Goal: Task Accomplishment & Management: Use online tool/utility

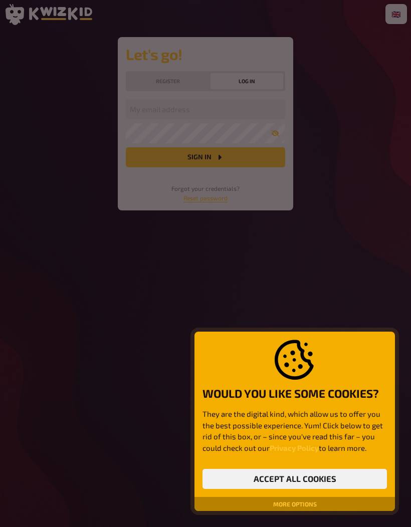
click at [405, 103] on div at bounding box center [205, 263] width 411 height 527
click at [353, 475] on button "Accept all cookies" at bounding box center [294, 479] width 184 height 20
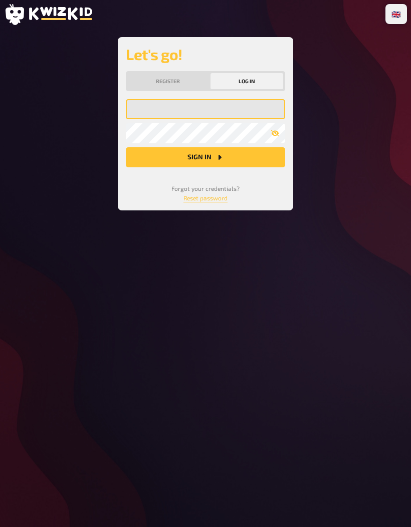
click at [142, 106] on input "email" at bounding box center [205, 109] width 159 height 20
type input "[EMAIL_ADDRESS][DOMAIN_NAME]"
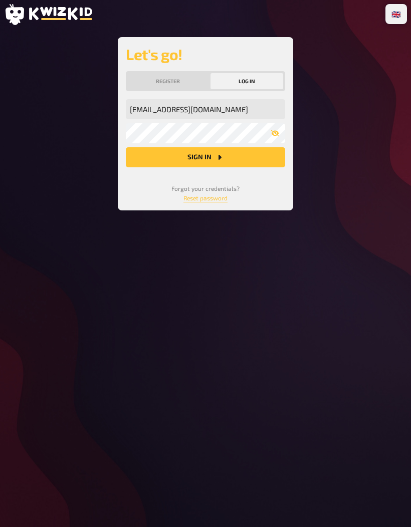
click at [251, 159] on button "Sign in" at bounding box center [205, 157] width 159 height 20
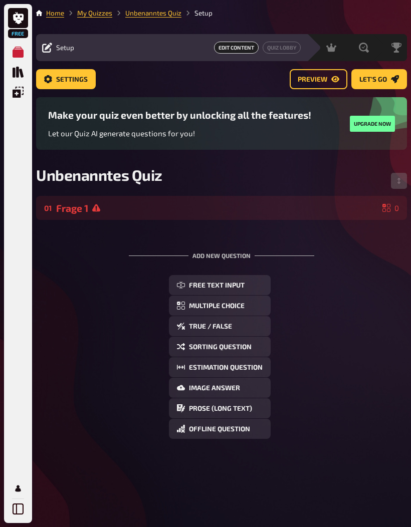
click at [336, 214] on div "Frage 1" at bounding box center [217, 208] width 322 height 12
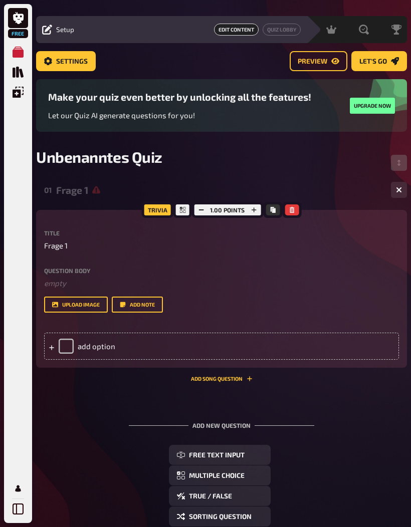
scroll to position [22, 0]
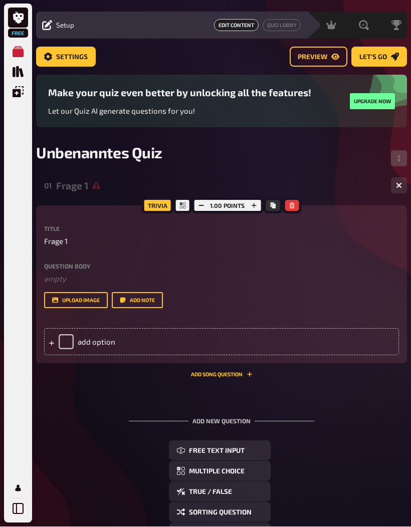
click at [322, 344] on div "add option" at bounding box center [221, 342] width 355 height 27
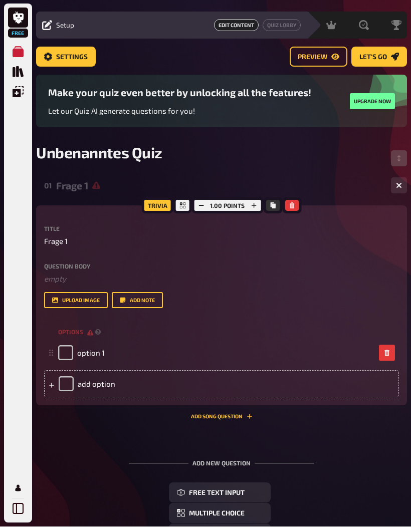
scroll to position [23, 0]
click at [108, 388] on div "add option" at bounding box center [221, 383] width 355 height 27
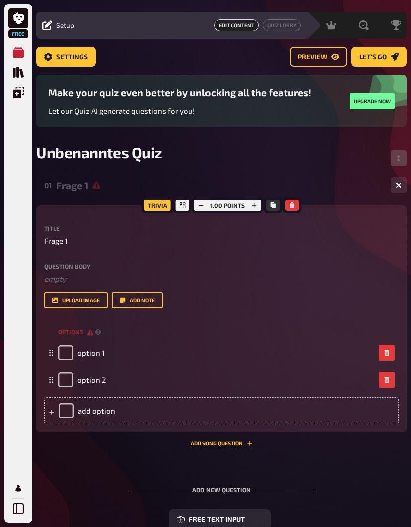
click at [101, 414] on div "add option" at bounding box center [221, 410] width 355 height 27
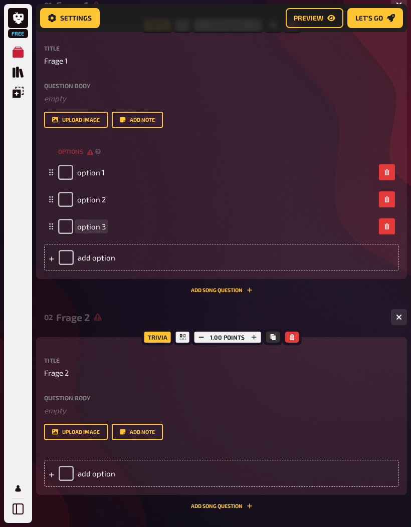
scroll to position [213, 0]
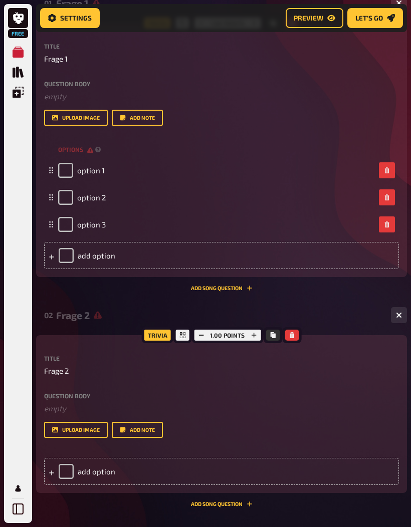
click at [230, 291] on button "Add Song question" at bounding box center [222, 288] width 62 height 6
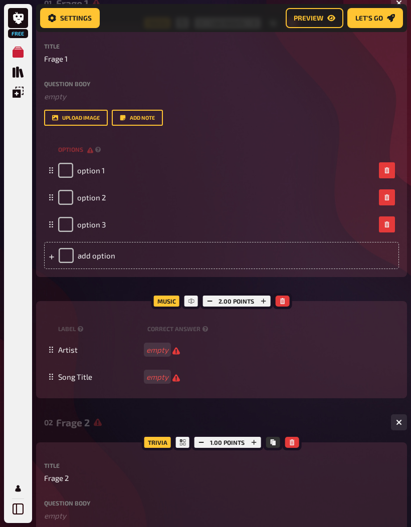
click at [289, 303] on button "button" at bounding box center [282, 301] width 14 height 11
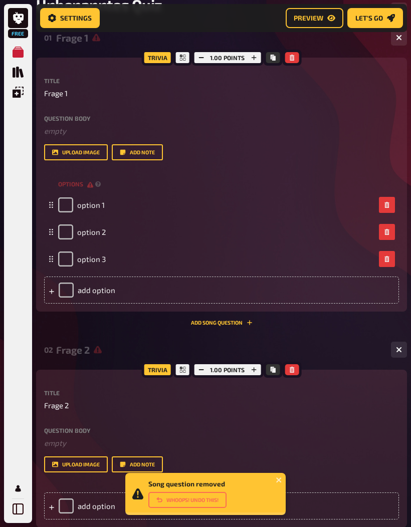
scroll to position [172, 0]
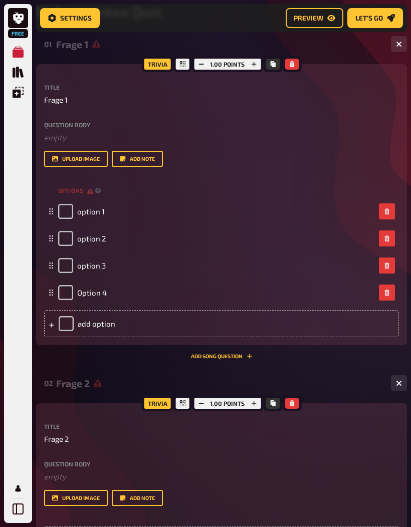
click at [137, 167] on button "Add note" at bounding box center [137, 159] width 51 height 16
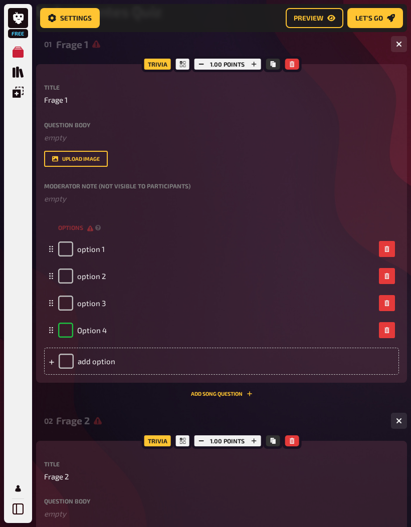
checkbox input "true"
checkbox input "false"
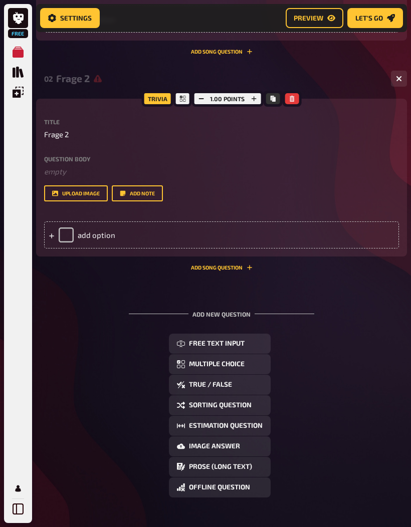
scroll to position [514, 0]
checkbox input "false"
click at [256, 447] on button "Image Answer" at bounding box center [220, 447] width 102 height 20
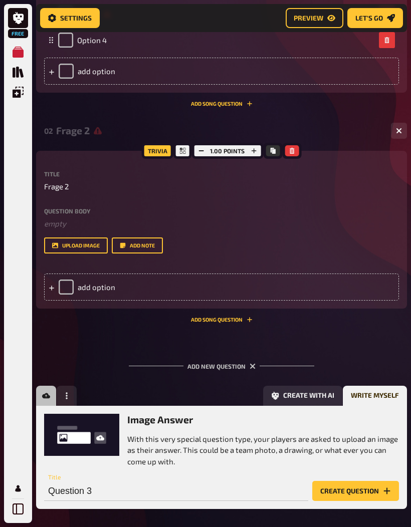
click at [369, 346] on div "01 Frage 1 4 Trivia 1.00 points Title Frage 1 Question body ﻿ empty Drop here t…" at bounding box center [221, 133] width 371 height 783
click at [358, 349] on div "Add new question Free Text Input Multiple Choice True / False Sorting Question …" at bounding box center [221, 436] width 371 height 179
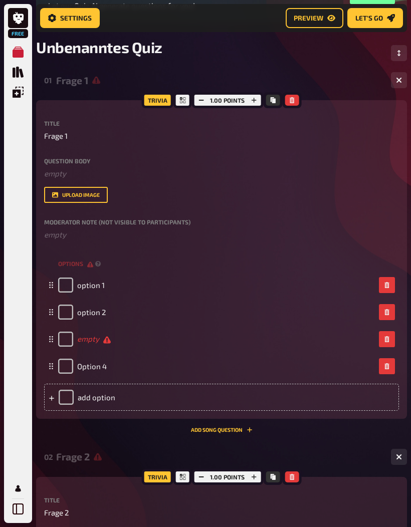
scroll to position [0, 0]
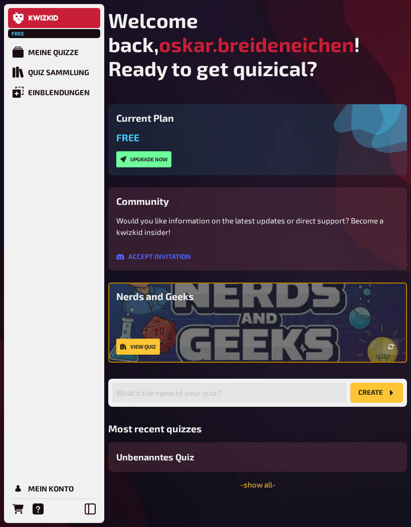
click at [81, 51] on link "Meine Quizze" at bounding box center [54, 52] width 92 height 20
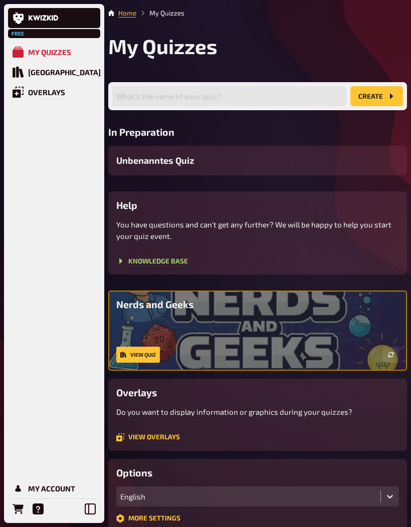
click at [158, 157] on span "Unbenanntes Quiz" at bounding box center [155, 161] width 78 height 14
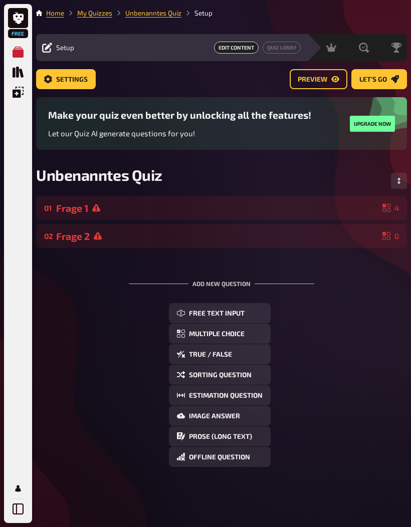
click at [346, 208] on div "Frage 1" at bounding box center [217, 208] width 322 height 12
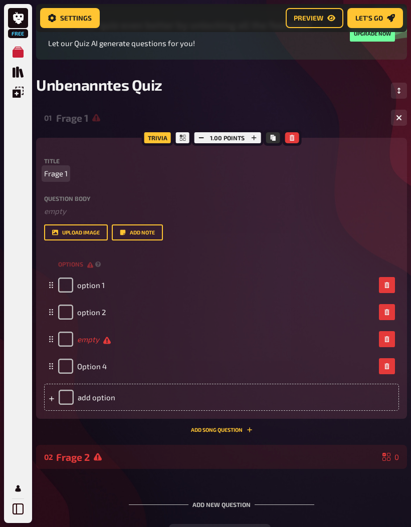
click at [377, 171] on p "Frage 1" at bounding box center [221, 174] width 355 height 12
click at [368, 168] on div "Title Frage 1" at bounding box center [221, 169] width 355 height 22
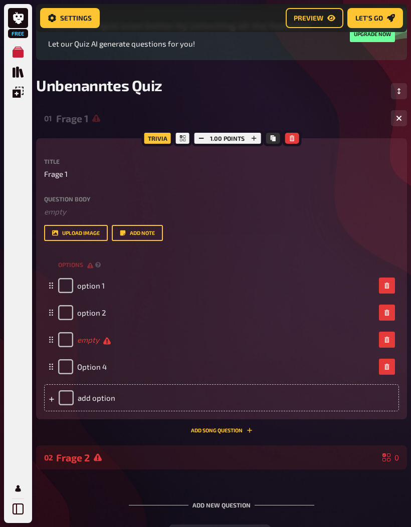
scroll to position [98, 0]
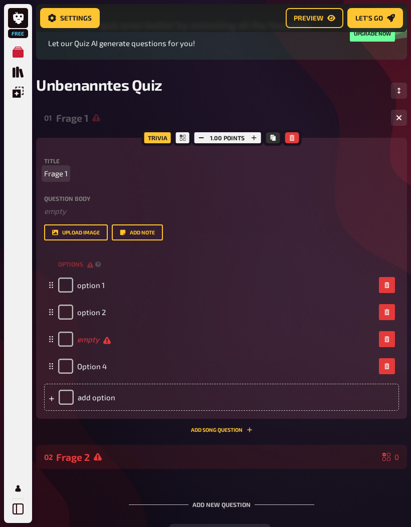
click at [368, 170] on p "Frage 1" at bounding box center [221, 174] width 355 height 12
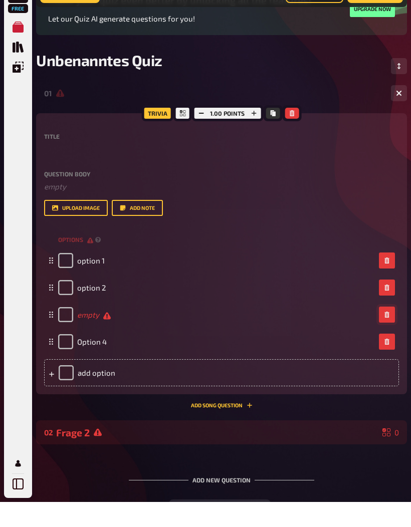
click at [388, 337] on icon "button" at bounding box center [387, 340] width 6 height 6
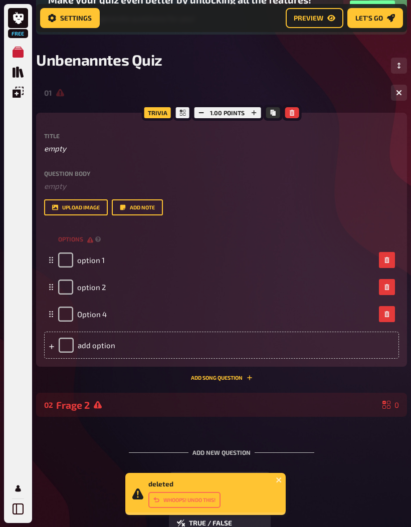
click at [56, 346] on div "add option" at bounding box center [221, 345] width 355 height 27
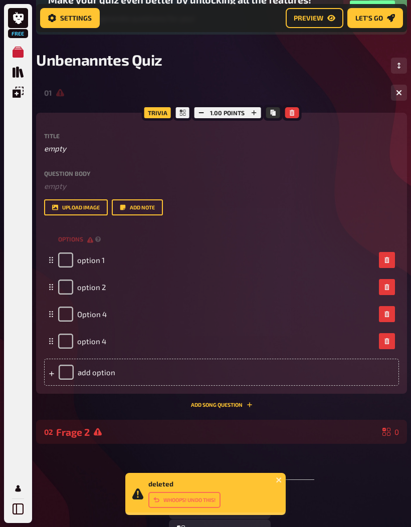
click at [155, 255] on div "option 1" at bounding box center [216, 260] width 317 height 15
click at [109, 265] on div "option 1" at bounding box center [216, 260] width 317 height 15
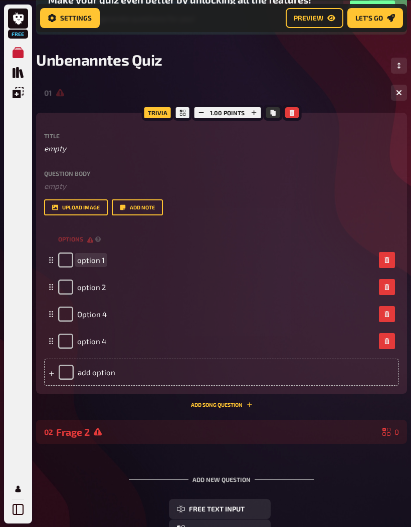
scroll to position [123, 0]
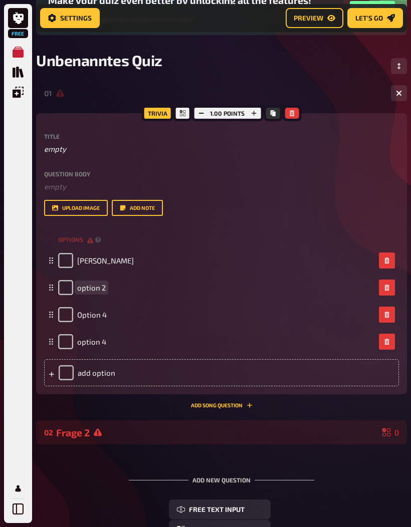
click at [92, 286] on span "option 2" at bounding box center [91, 287] width 29 height 9
click at [114, 316] on div "Option 4" at bounding box center [216, 314] width 317 height 15
click at [79, 316] on span "Option 4" at bounding box center [92, 314] width 30 height 9
click at [78, 316] on span "Option 4" at bounding box center [92, 314] width 30 height 9
click at [100, 318] on span "Option 4" at bounding box center [92, 314] width 30 height 9
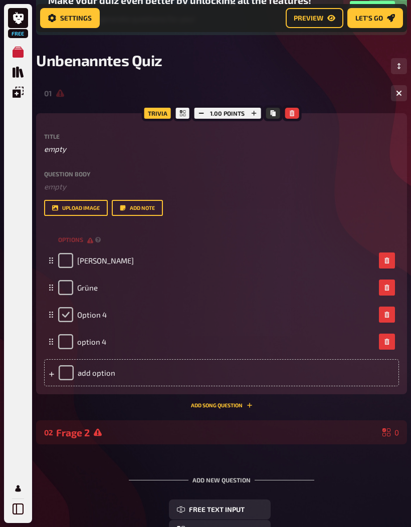
click at [72, 315] on input "checkbox" at bounding box center [65, 314] width 15 height 15
checkbox input "true"
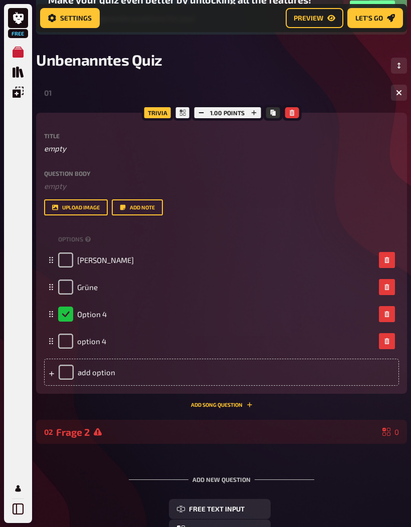
click at [77, 320] on div "Option 4" at bounding box center [82, 314] width 49 height 15
click at [102, 317] on span "Option 4" at bounding box center [92, 314] width 30 height 9
click at [86, 315] on span "Option 4" at bounding box center [92, 314] width 30 height 9
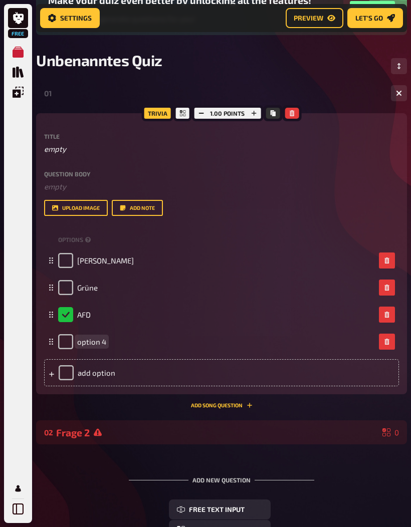
click at [101, 343] on span "option 4" at bounding box center [91, 341] width 29 height 9
click at [213, 380] on div "add option" at bounding box center [221, 372] width 355 height 27
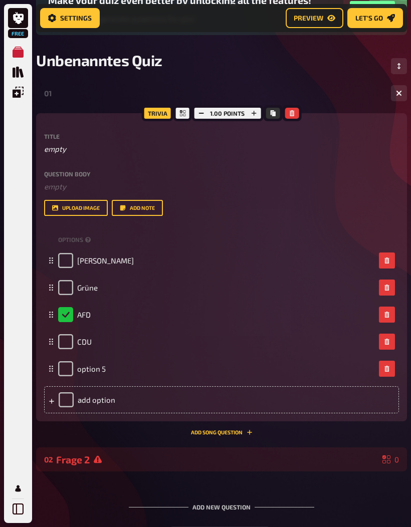
scroll to position [127, 0]
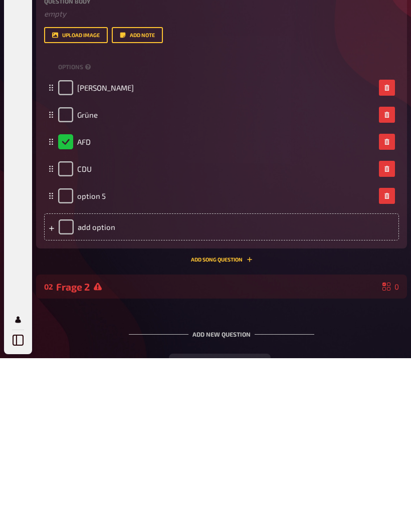
click at [113, 382] on div "add option" at bounding box center [221, 395] width 355 height 27
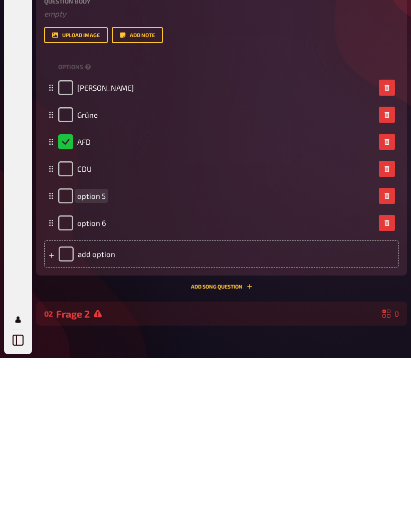
click at [94, 360] on span "option 5" at bounding box center [91, 364] width 29 height 9
click at [102, 387] on span "option 6" at bounding box center [91, 391] width 29 height 9
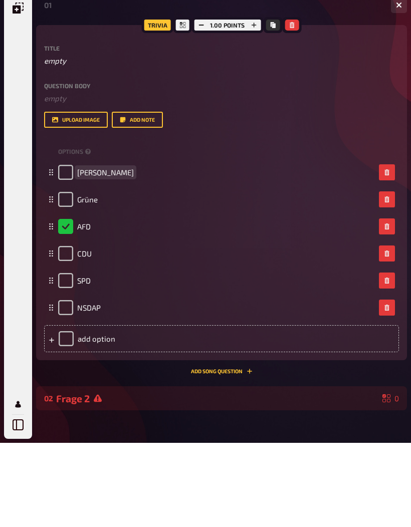
click at [80, 252] on span "[PERSON_NAME]" at bounding box center [105, 256] width 57 height 9
click at [78, 252] on span "[PERSON_NAME]" at bounding box center [105, 256] width 57 height 9
click at [83, 279] on span "Grüne" at bounding box center [87, 283] width 21 height 9
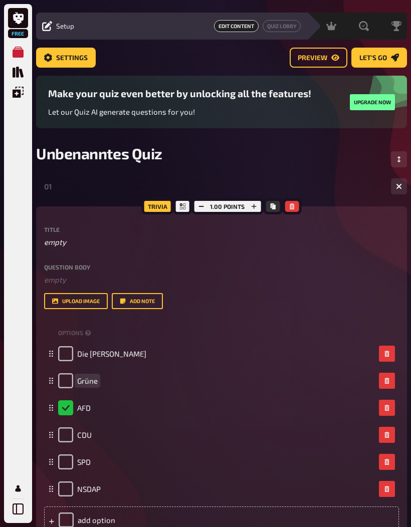
scroll to position [19, 0]
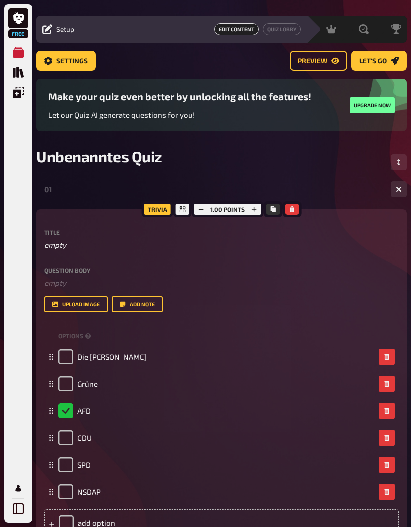
click at [110, 390] on div "Grüne" at bounding box center [216, 383] width 317 height 15
click at [97, 380] on span "Grüne" at bounding box center [87, 383] width 21 height 9
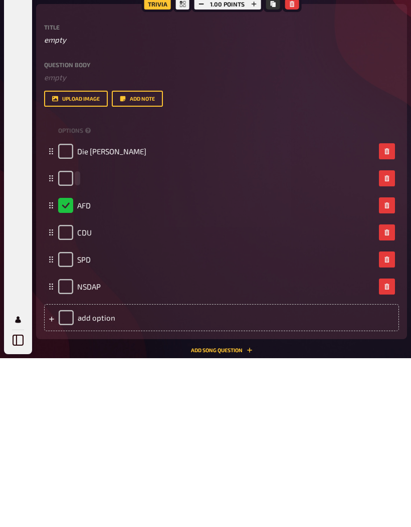
click at [78, 340] on div at bounding box center [216, 347] width 317 height 15
click at [77, 343] on span at bounding box center [77, 347] width 1 height 9
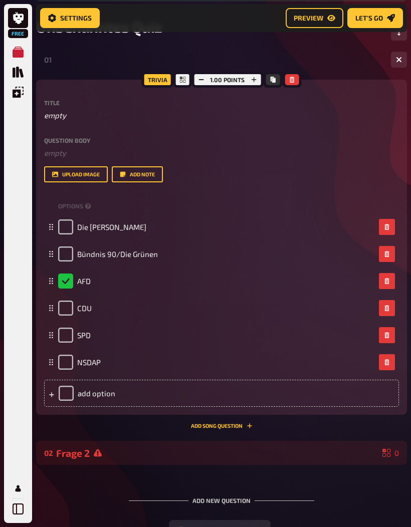
scroll to position [156, 0]
click at [241, 429] on button "Add Song question" at bounding box center [222, 427] width 62 height 6
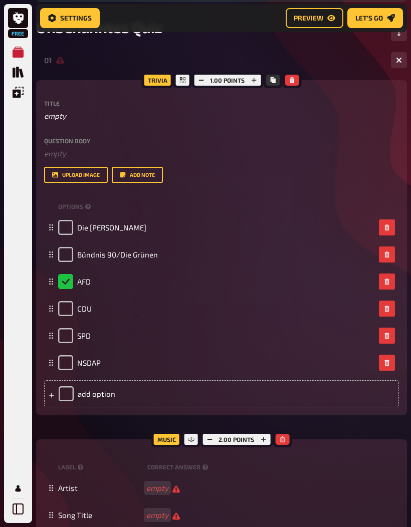
click at [286, 441] on button "button" at bounding box center [282, 439] width 14 height 11
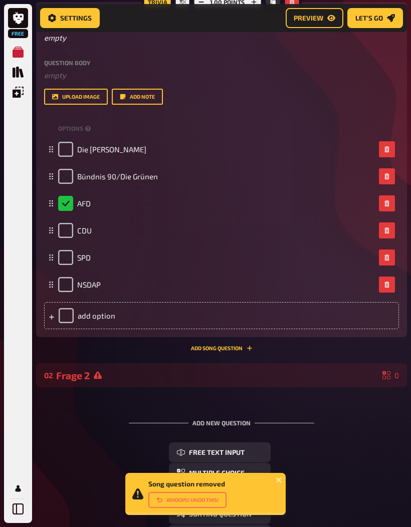
scroll to position [237, 0]
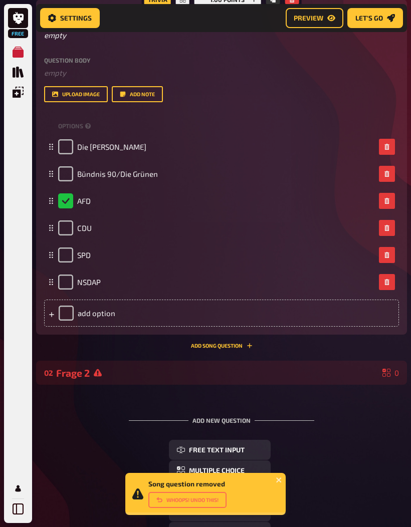
click at [331, 385] on div "02 Frage 2 0" at bounding box center [221, 373] width 371 height 24
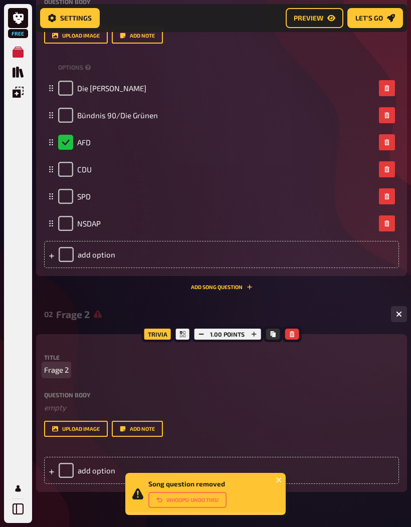
click at [64, 366] on span "Frage 2" at bounding box center [56, 370] width 25 height 12
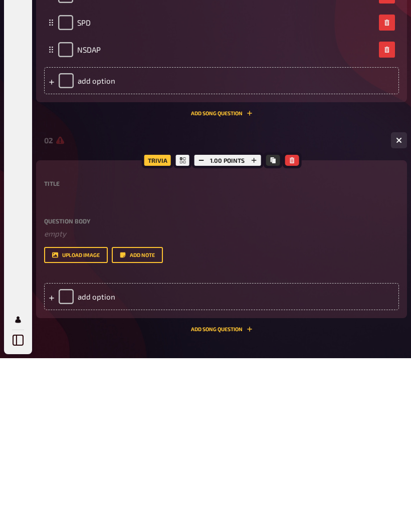
click at [50, 465] on icon at bounding box center [51, 467] width 5 height 5
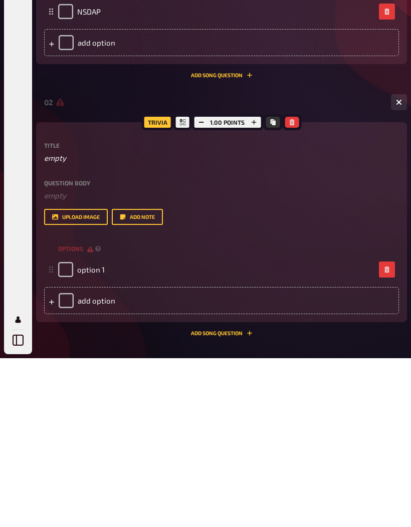
scroll to position [369, 0]
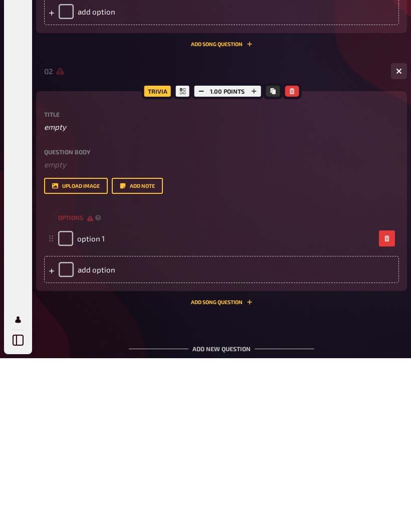
click at [94, 425] on div "add option" at bounding box center [221, 438] width 355 height 27
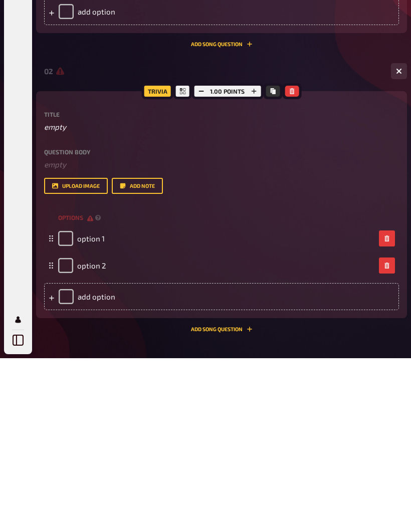
scroll to position [539, 0]
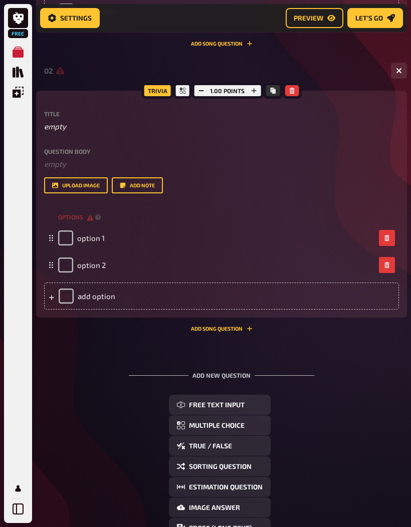
click at [98, 299] on div "add option" at bounding box center [221, 296] width 355 height 27
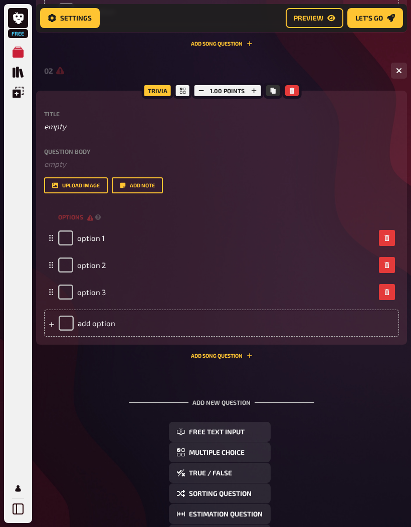
click at [97, 327] on div "add option" at bounding box center [221, 323] width 355 height 27
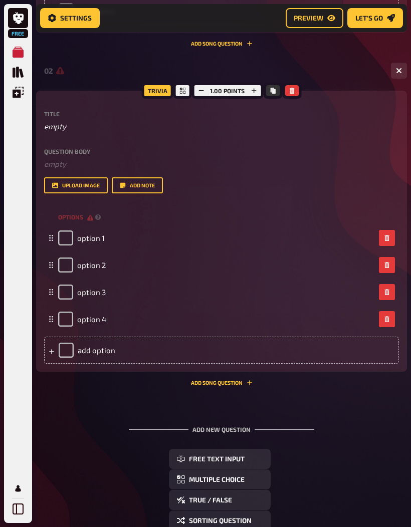
click at [93, 345] on div "add option" at bounding box center [221, 350] width 355 height 27
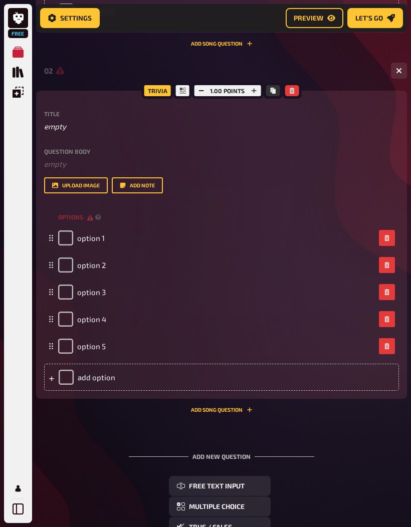
click at [92, 374] on div "add option" at bounding box center [221, 377] width 355 height 27
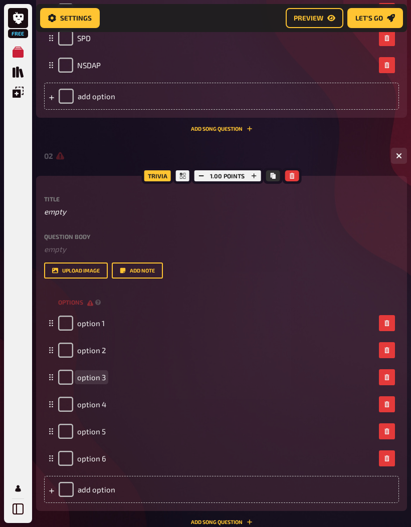
click at [114, 375] on div "option 3" at bounding box center [216, 377] width 317 height 15
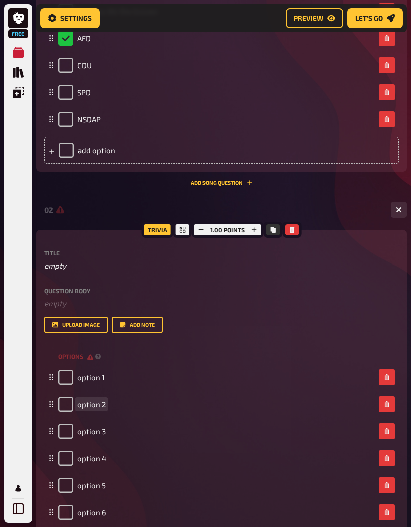
click at [112, 407] on div "option 2" at bounding box center [216, 404] width 317 height 15
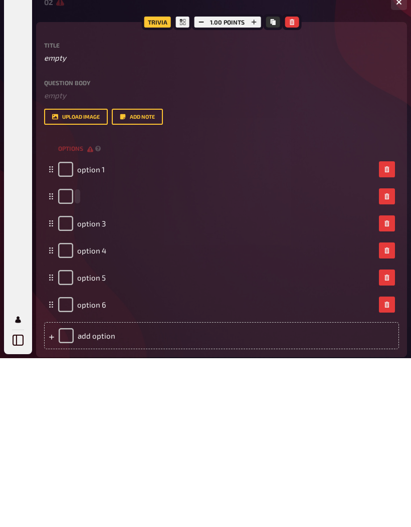
click at [77, 361] on span at bounding box center [77, 365] width 1 height 9
click at [94, 334] on span "option 1" at bounding box center [91, 338] width 28 height 9
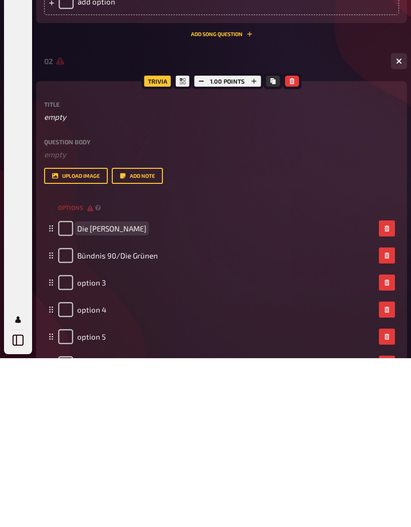
scroll to position [393, 0]
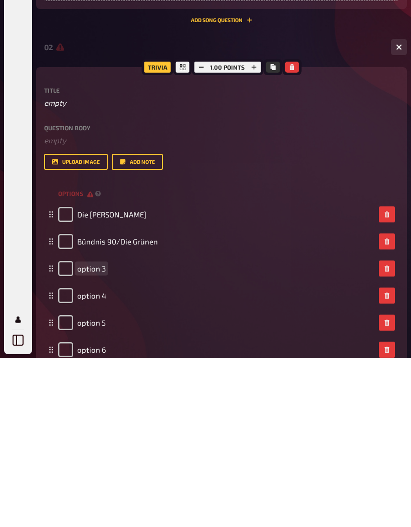
click at [91, 433] on span "option 3" at bounding box center [91, 437] width 29 height 9
click at [103, 460] on span "option 4" at bounding box center [91, 464] width 29 height 9
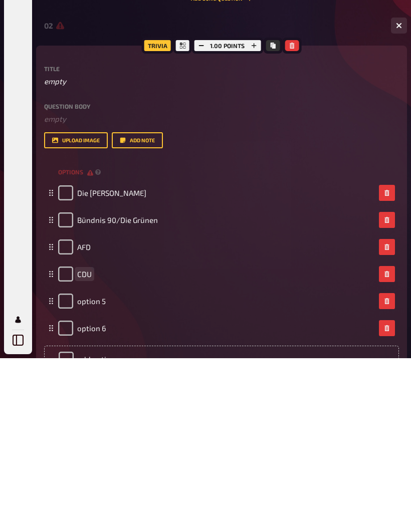
scroll to position [417, 0]
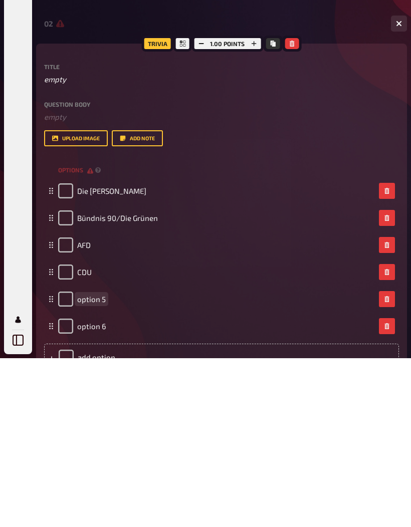
click at [91, 464] on span "option 5" at bounding box center [91, 468] width 29 height 9
click at [87, 491] on span "option 6" at bounding box center [91, 495] width 29 height 9
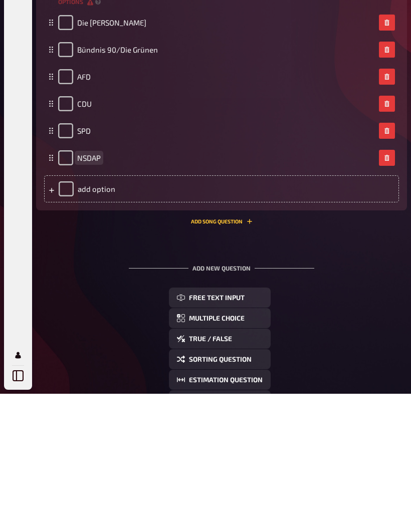
scroll to position [744, 0]
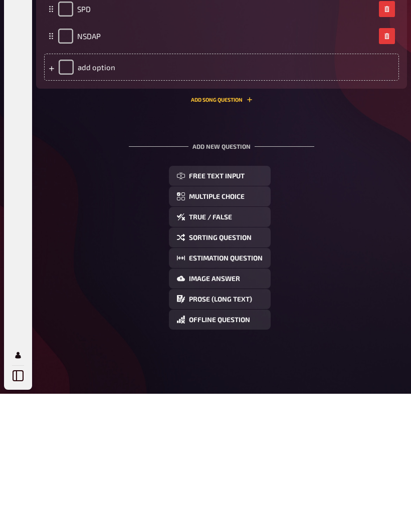
click at [337, 299] on div "Free Text Input Multiple Choice True / False Sorting Question Estimation Questi…" at bounding box center [221, 381] width 371 height 164
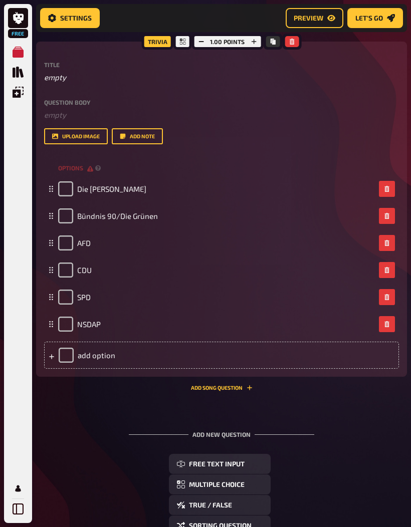
scroll to position [586, 0]
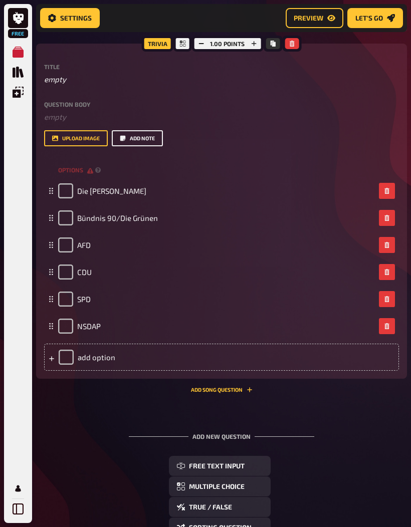
click at [158, 145] on button "Add note" at bounding box center [137, 138] width 51 height 16
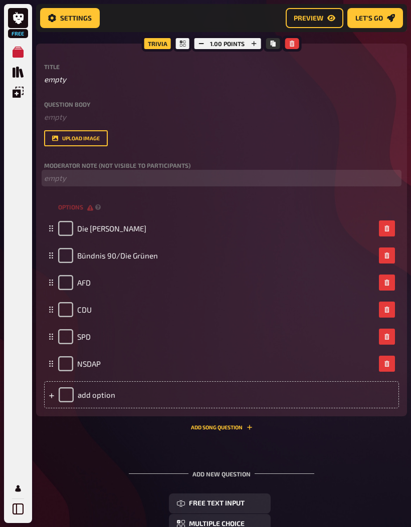
click at [191, 173] on p "﻿ empty" at bounding box center [221, 178] width 355 height 12
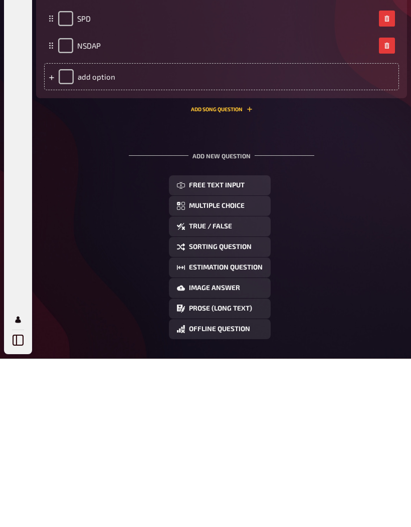
scroll to position [759, 0]
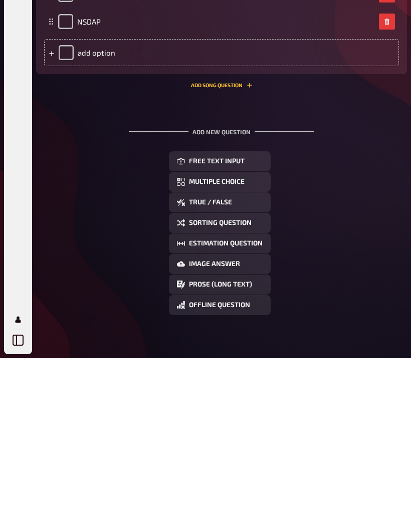
click at [253, 341] on button "Multiple Choice" at bounding box center [220, 351] width 102 height 20
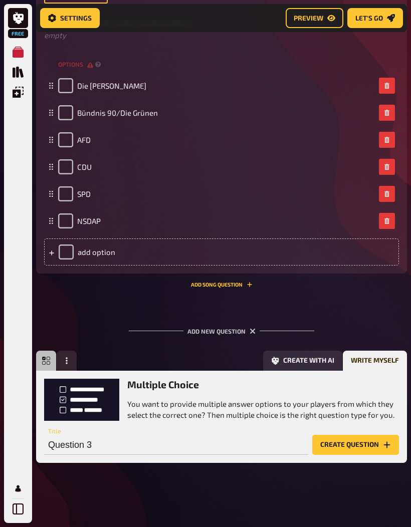
scroll to position [729, 0]
click at [111, 446] on input "Question 3" at bounding box center [176, 445] width 264 height 20
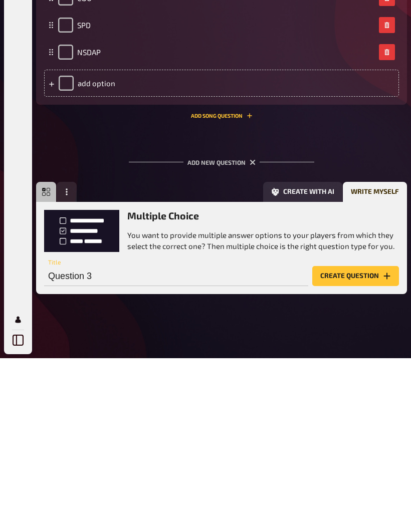
click at [377, 435] on button "Create question" at bounding box center [355, 445] width 87 height 20
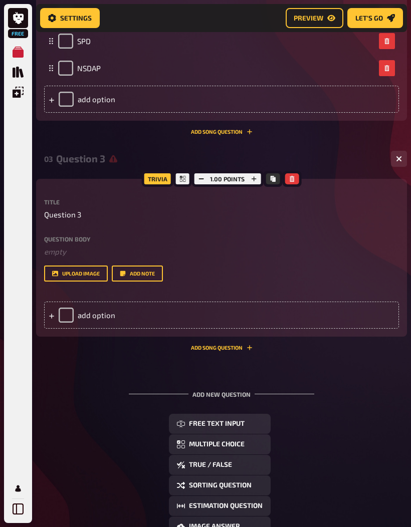
scroll to position [882, 0]
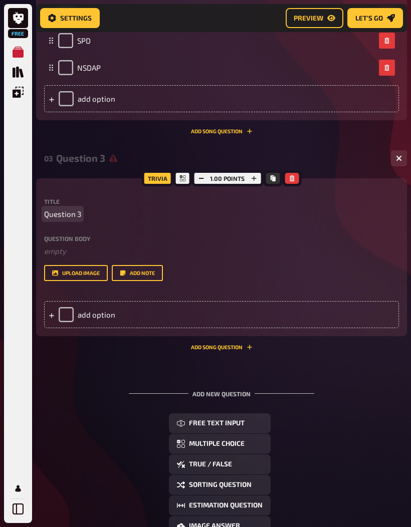
click at [61, 219] on span "Question 3" at bounding box center [62, 214] width 37 height 12
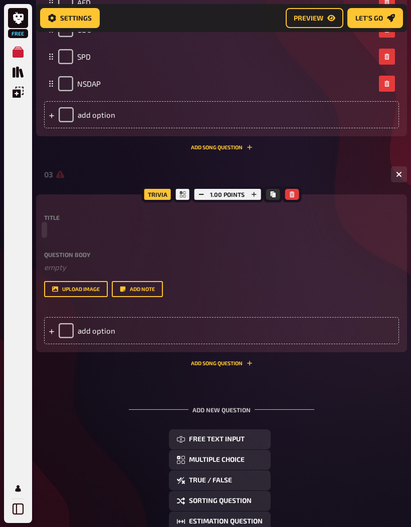
scroll to position [862, 0]
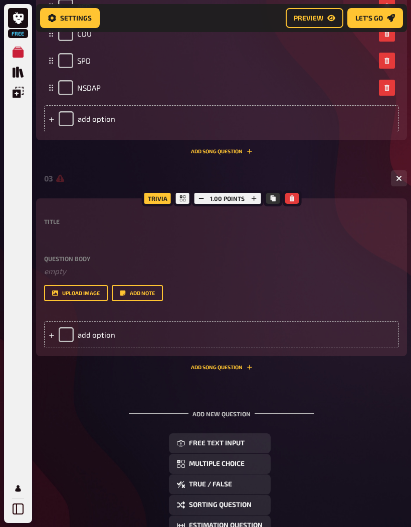
click at [82, 340] on div "add option" at bounding box center [221, 334] width 355 height 27
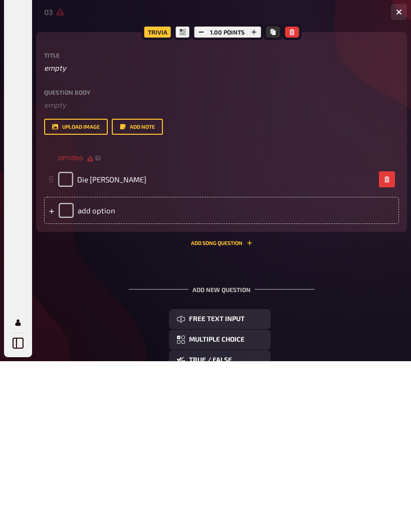
click at [288, 363] on div "add option" at bounding box center [221, 376] width 355 height 27
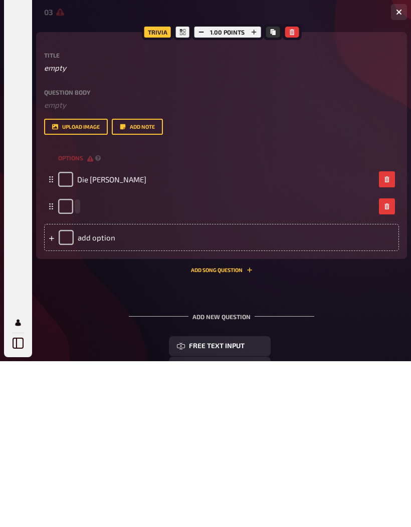
click at [82, 365] on div at bounding box center [216, 372] width 317 height 15
click at [72, 365] on input "checkbox" at bounding box center [65, 372] width 15 height 15
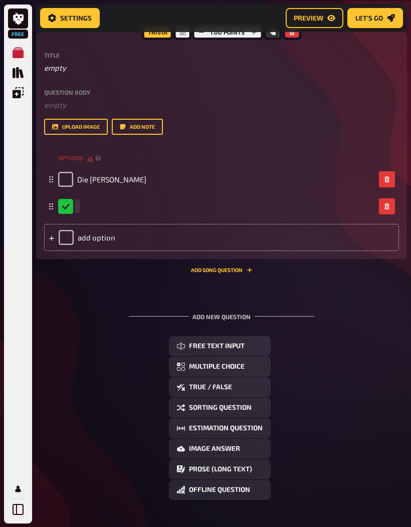
click at [77, 204] on span at bounding box center [77, 206] width 1 height 9
click at [72, 209] on input "checkbox" at bounding box center [65, 206] width 15 height 15
click at [69, 205] on div "empty" at bounding box center [84, 206] width 53 height 15
click at [125, 210] on div "empty" at bounding box center [216, 206] width 317 height 15
click at [104, 210] on span "empty" at bounding box center [94, 206] width 34 height 10
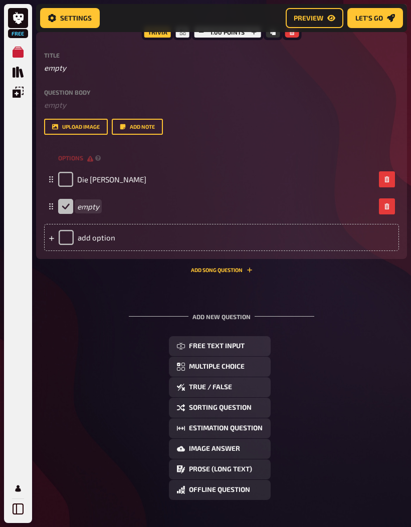
checkbox input "false"
click at [81, 208] on div at bounding box center [216, 206] width 317 height 15
click at [81, 206] on div at bounding box center [216, 206] width 317 height 15
click at [81, 211] on div at bounding box center [216, 206] width 317 height 15
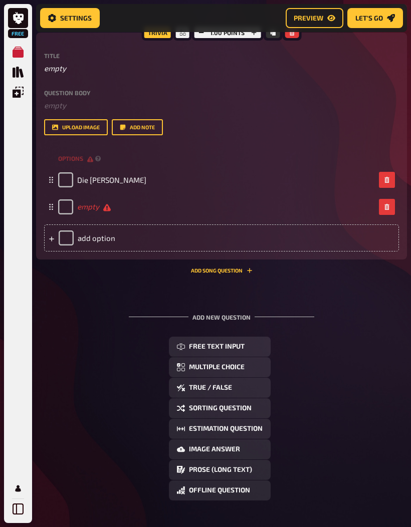
scroll to position [1028, 0]
click at [79, 212] on div at bounding box center [216, 206] width 317 height 15
click at [389, 212] on button "button" at bounding box center [387, 206] width 16 height 16
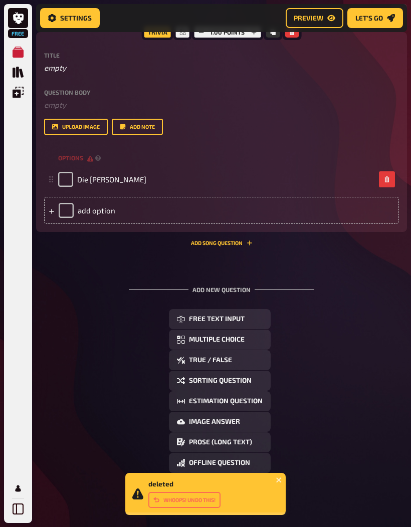
click at [293, 202] on div "add option" at bounding box center [221, 210] width 355 height 27
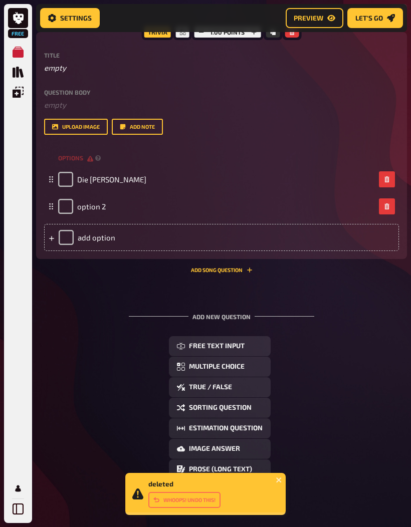
click at [89, 210] on span "option 2" at bounding box center [91, 206] width 29 height 9
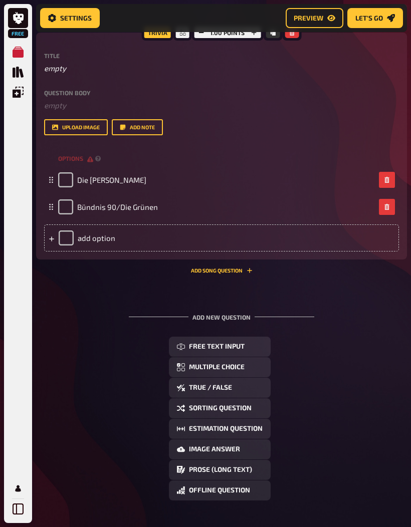
click at [103, 231] on div "add option" at bounding box center [221, 238] width 355 height 27
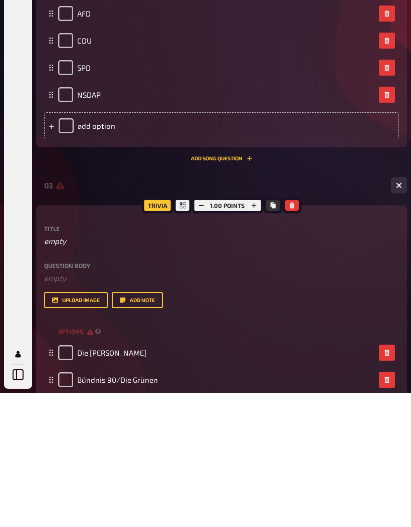
scroll to position [888, 0]
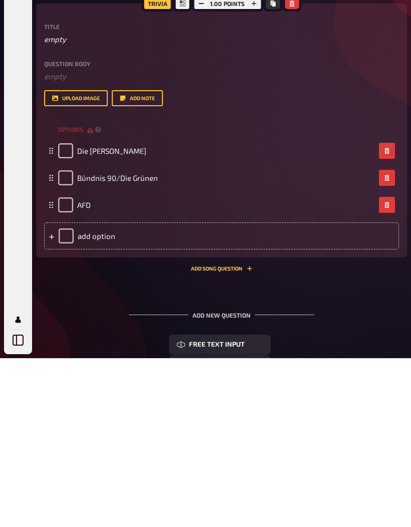
click at [328, 391] on div "add option" at bounding box center [221, 404] width 355 height 27
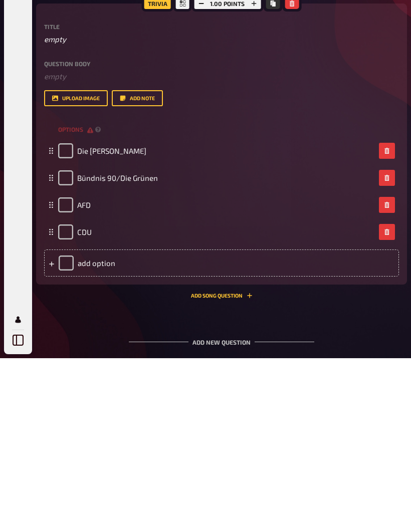
click at [84, 418] on div "add option" at bounding box center [221, 431] width 355 height 27
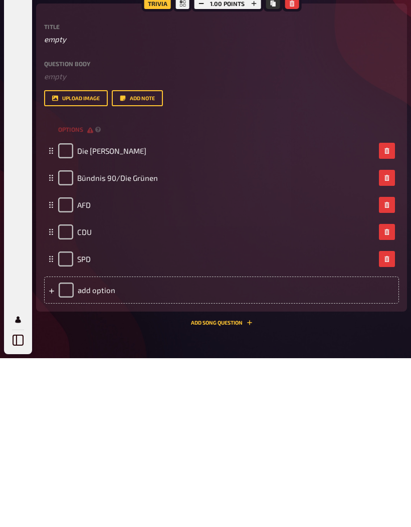
click at [291, 446] on div "add option" at bounding box center [221, 459] width 355 height 27
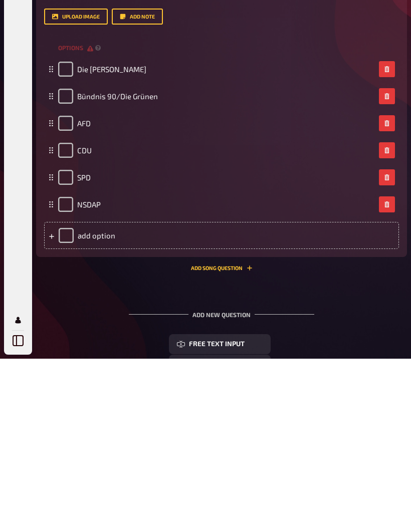
scroll to position [1127, 0]
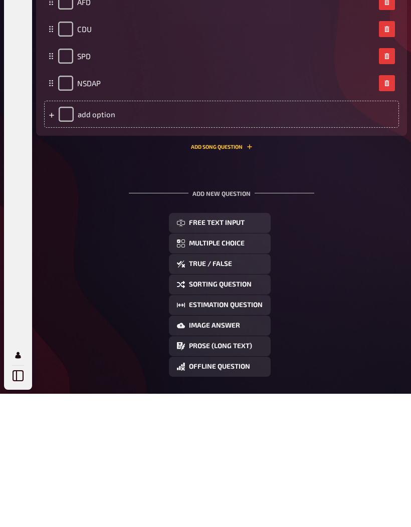
click at [259, 367] on button "Multiple Choice" at bounding box center [220, 377] width 102 height 20
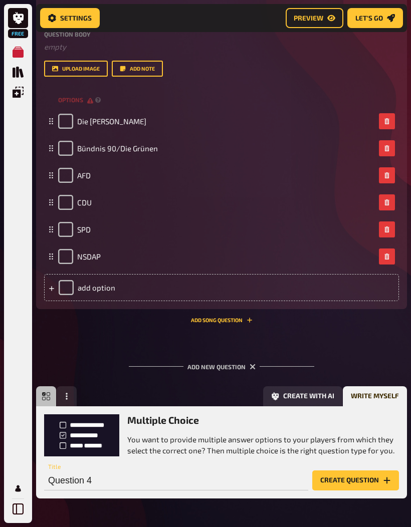
scroll to position [0, 0]
click at [332, 394] on button "Create with AI" at bounding box center [302, 396] width 79 height 20
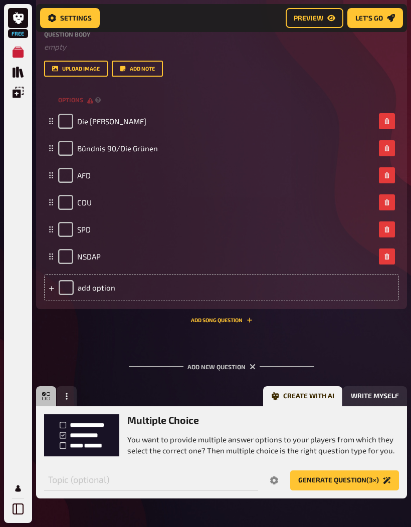
click at [362, 398] on button "Write myself" at bounding box center [375, 396] width 64 height 20
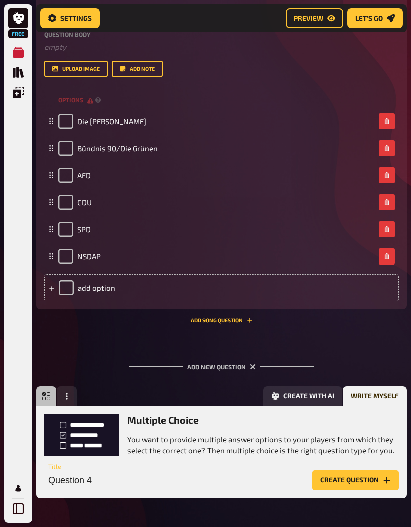
click at [350, 480] on button "Create question" at bounding box center [355, 481] width 87 height 20
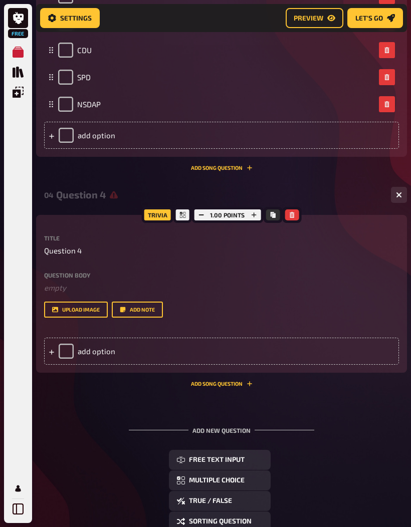
scroll to position [1243, 0]
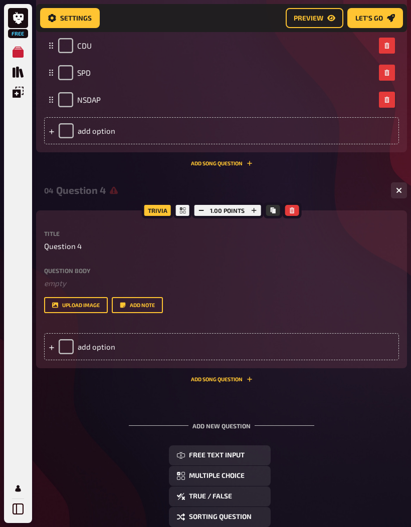
click at [44, 229] on div "Trivia 1.00 points Title Question 4 Question body ﻿ empty Drop here to upload u…" at bounding box center [221, 289] width 371 height 158
click at [58, 246] on span "Question 4" at bounding box center [63, 247] width 38 height 12
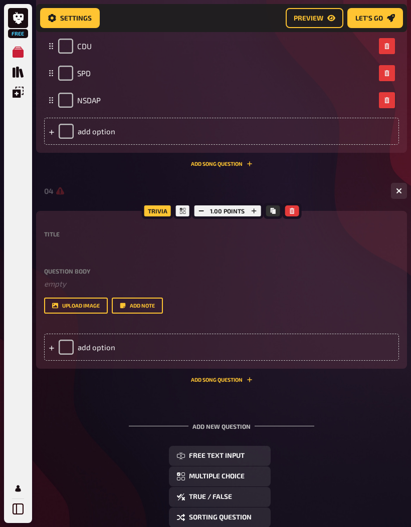
click at [108, 349] on div "add option" at bounding box center [221, 347] width 355 height 27
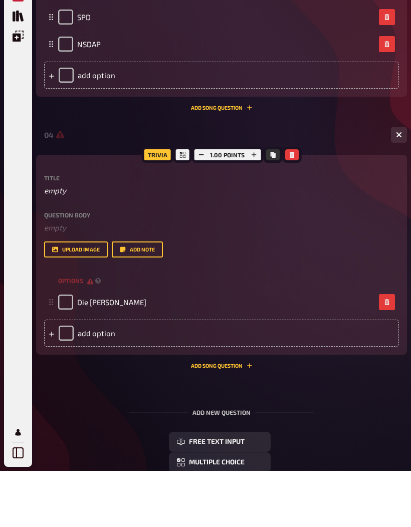
click at [254, 376] on div "add option" at bounding box center [221, 389] width 355 height 27
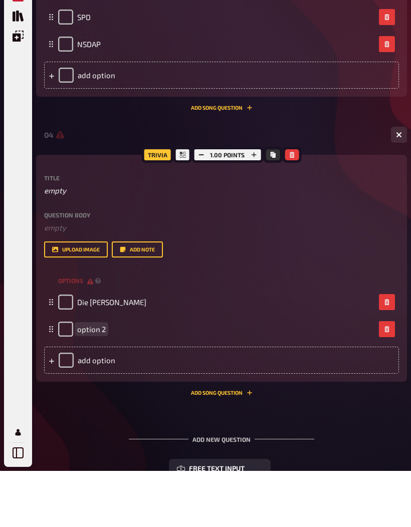
click at [87, 381] on span "option 2" at bounding box center [91, 385] width 29 height 9
paste span
click at [237, 403] on div "add option" at bounding box center [221, 416] width 355 height 27
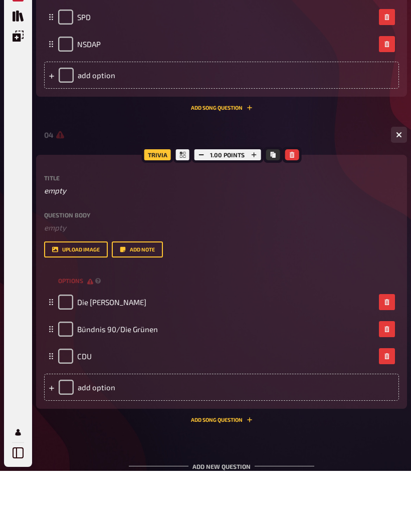
click at [232, 430] on div "add option" at bounding box center [221, 443] width 355 height 27
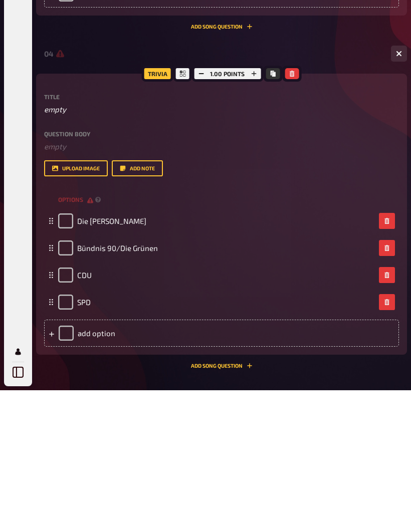
click at [283, 457] on div "add option" at bounding box center [221, 470] width 355 height 27
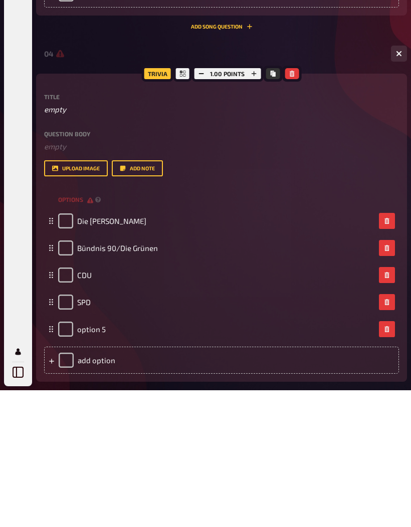
scroll to position [1380, 0]
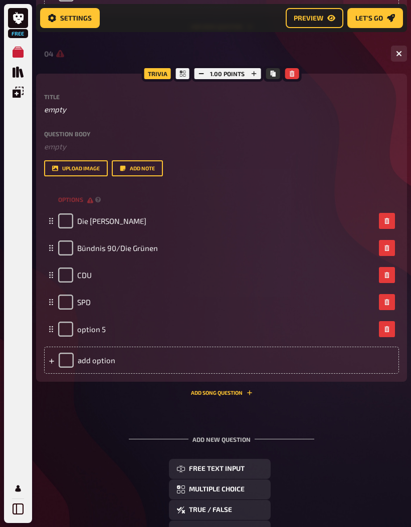
click at [83, 333] on span "option 5" at bounding box center [91, 329] width 29 height 9
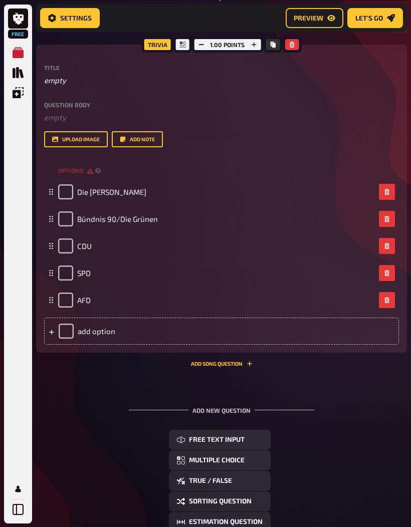
scroll to position [1409, 0]
click at [50, 298] on rect at bounding box center [49, 298] width 1 height 1
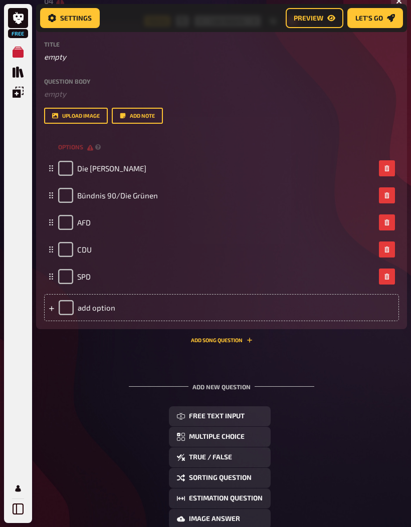
scroll to position [1440, 0]
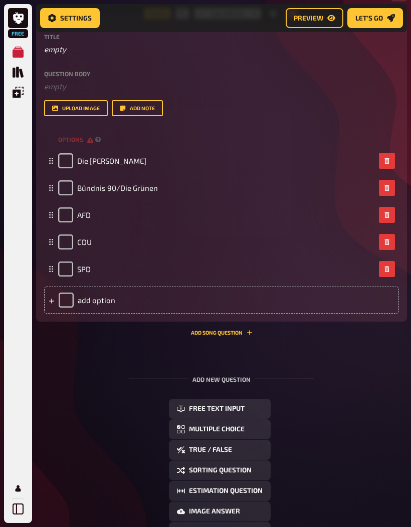
click at [324, 295] on div "add option" at bounding box center [221, 300] width 355 height 27
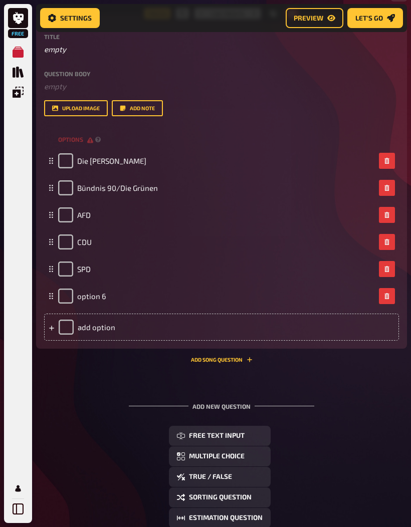
click at [89, 298] on span "option 6" at bounding box center [91, 296] width 29 height 9
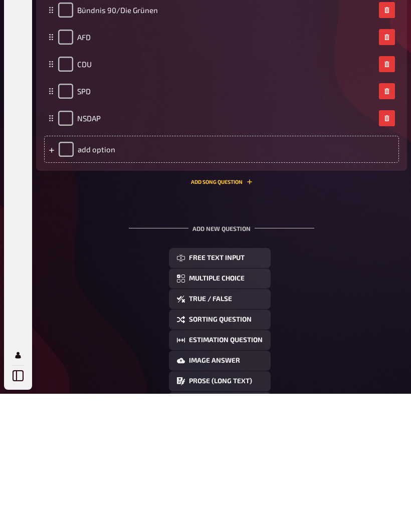
click at [270, 402] on button "Multiple Choice" at bounding box center [220, 412] width 102 height 20
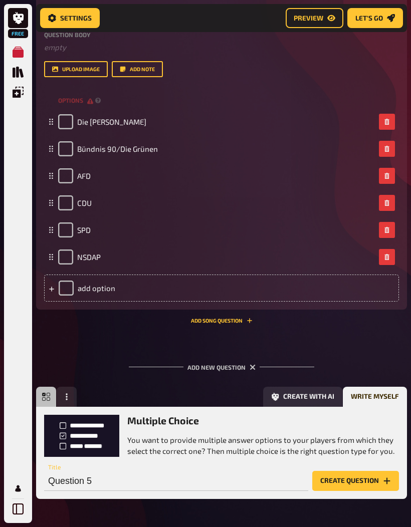
scroll to position [0, 0]
click at [365, 477] on button "Create question" at bounding box center [355, 481] width 87 height 20
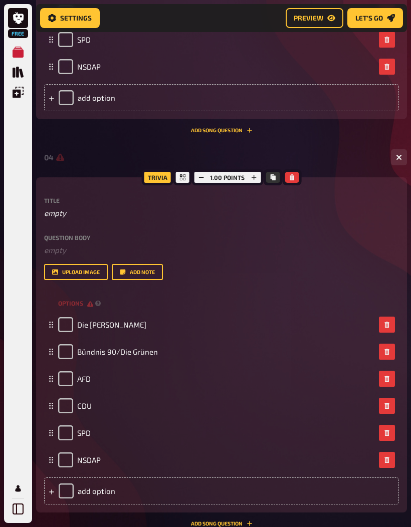
scroll to position [0, -1]
click at [274, 178] on icon "Copy" at bounding box center [272, 177] width 5 height 6
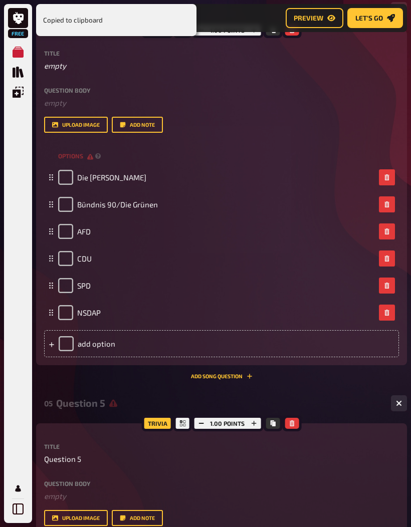
scroll to position [1514, 0]
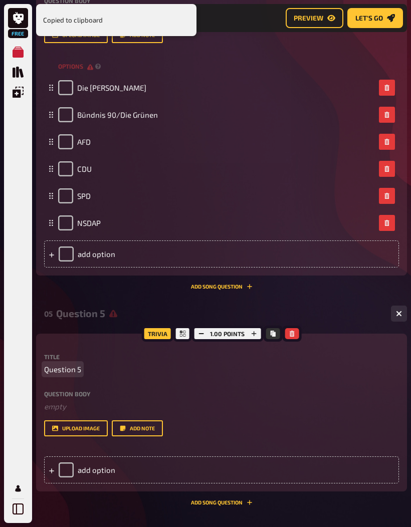
click at [57, 373] on span "Question 5" at bounding box center [62, 370] width 37 height 12
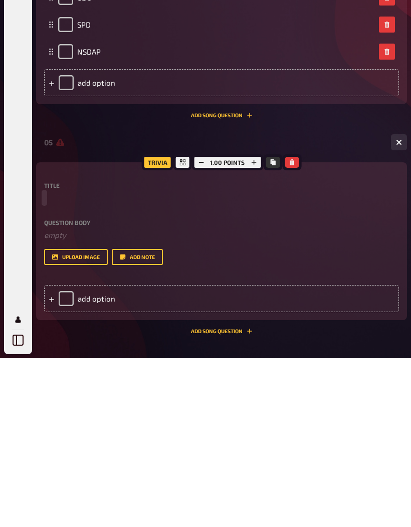
click at [54, 361] on p at bounding box center [221, 367] width 355 height 12
click at [45, 361] on p at bounding box center [221, 367] width 355 height 12
click at [42, 331] on div "Trivia 1.00 points Title Question body ﻿ empty Drop here to upload upload image…" at bounding box center [221, 410] width 371 height 158
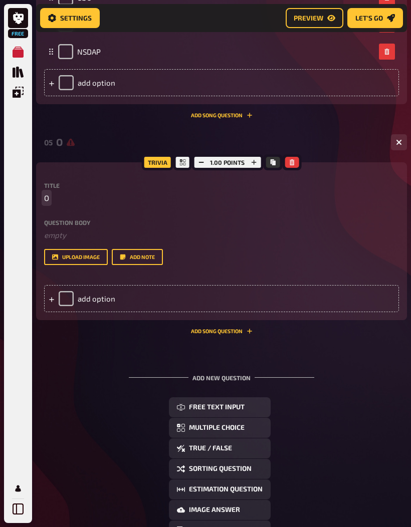
click at [41, 196] on div "Trivia 1.00 points Title O Question body ﻿ empty Drop here to upload upload ima…" at bounding box center [221, 241] width 371 height 158
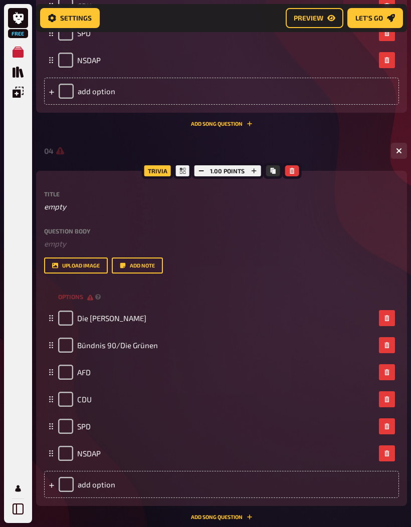
scroll to position [1264, 0]
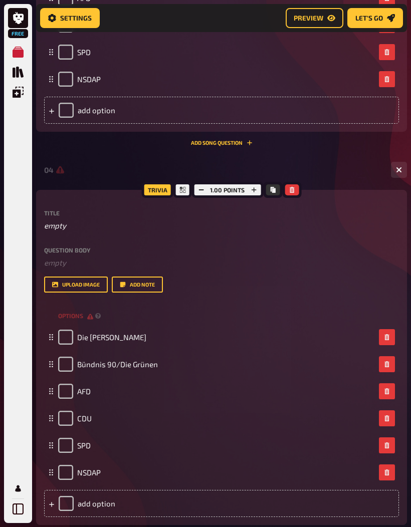
click at [180, 191] on icon at bounding box center [182, 190] width 6 height 6
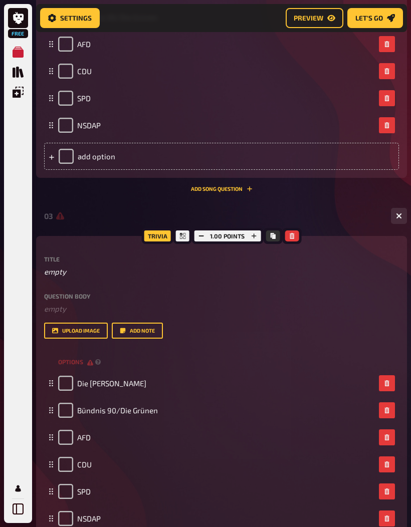
scroll to position [822, 0]
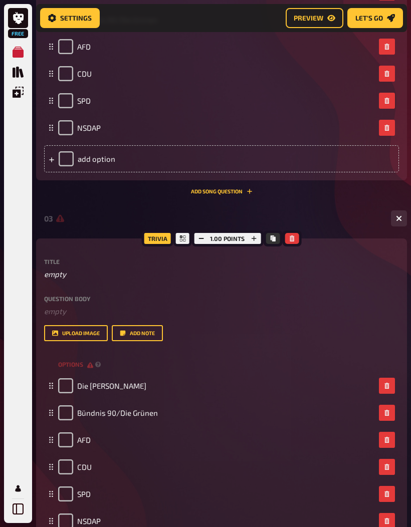
click at [184, 246] on div at bounding box center [182, 239] width 18 height 16
click at [156, 245] on div "Trivia" at bounding box center [158, 239] width 32 height 16
click at [144, 230] on div "03 6" at bounding box center [221, 218] width 371 height 24
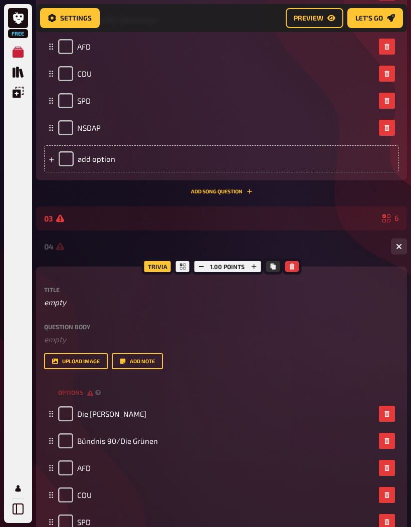
click at [343, 224] on div "03 6" at bounding box center [221, 218] width 371 height 24
click at [389, 219] on icon at bounding box center [386, 219] width 8 height 8
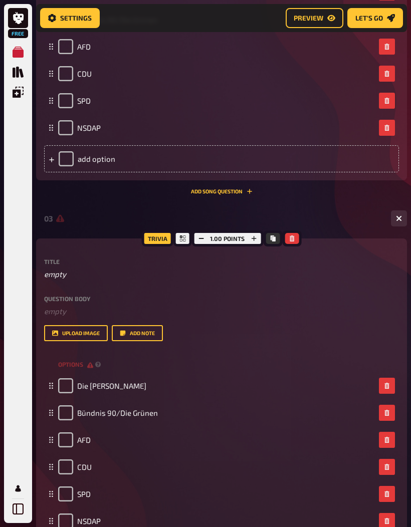
click at [382, 224] on div "03 6" at bounding box center [221, 218] width 371 height 24
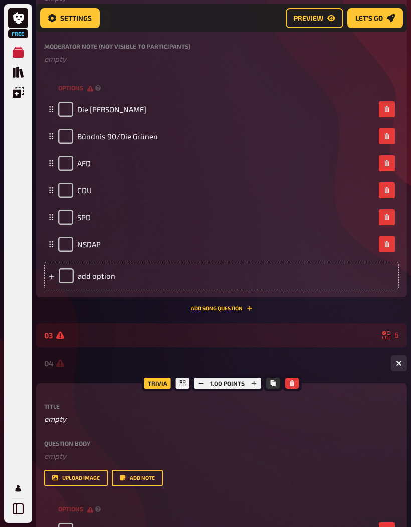
scroll to position [707, 0]
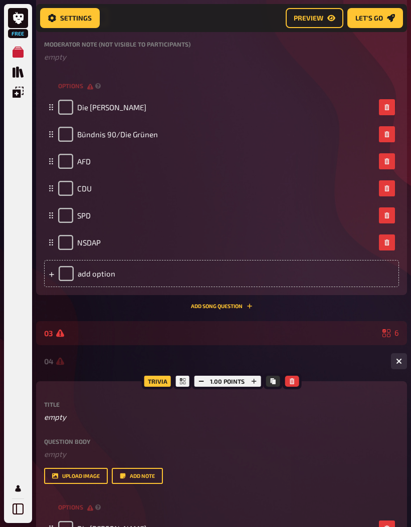
click at [394, 331] on div "6" at bounding box center [390, 333] width 17 height 8
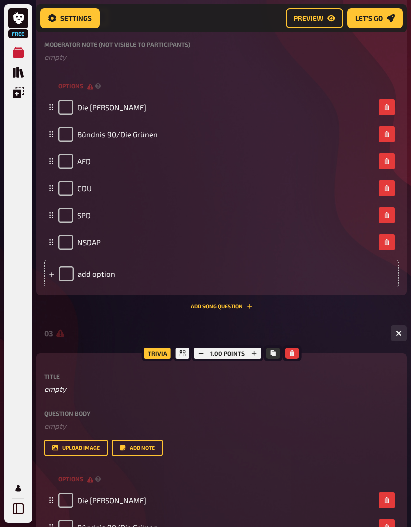
click at [406, 333] on button "button" at bounding box center [399, 333] width 16 height 16
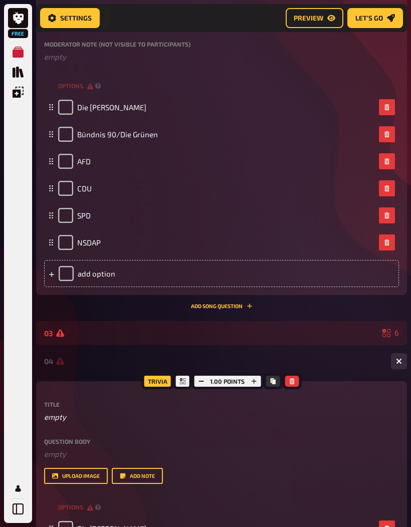
click at [334, 372] on div "04 6" at bounding box center [221, 361] width 371 height 24
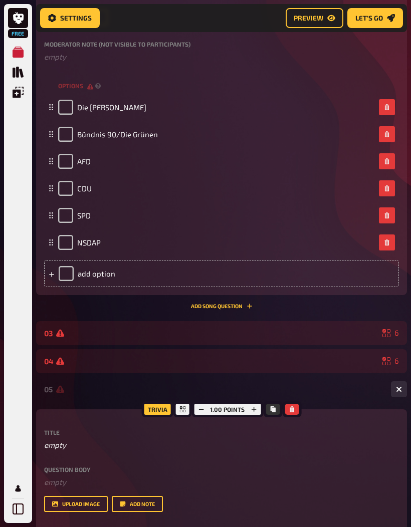
click at [366, 357] on div at bounding box center [217, 361] width 322 height 8
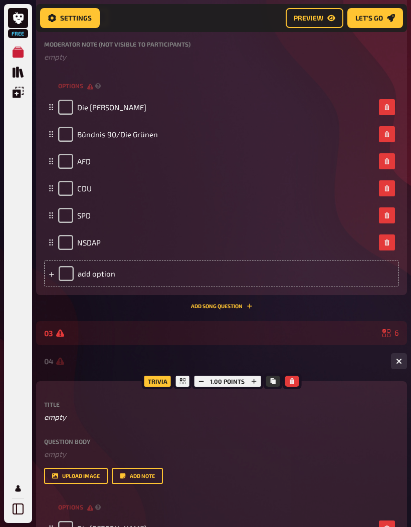
click at [376, 358] on div at bounding box center [219, 361] width 327 height 8
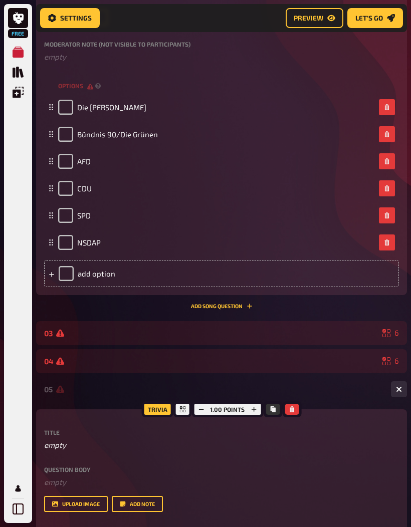
click at [376, 358] on div at bounding box center [217, 361] width 322 height 8
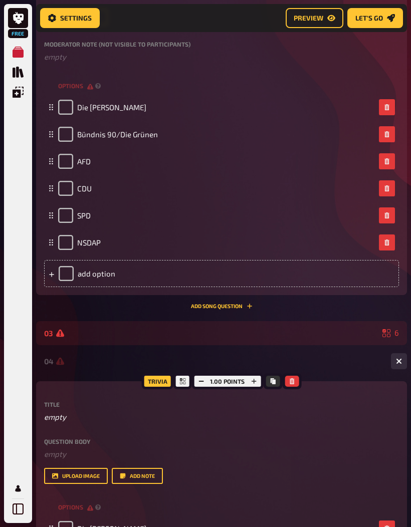
click at [377, 359] on div at bounding box center [219, 361] width 327 height 8
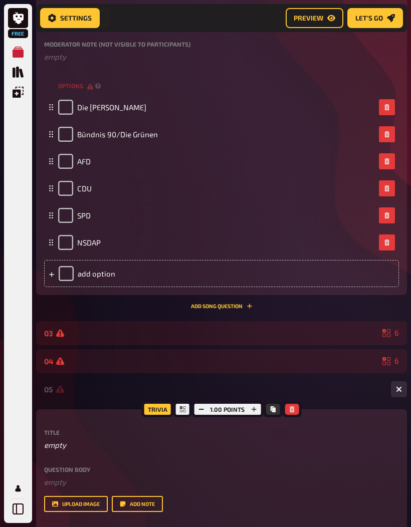
click at [371, 344] on div "03 6" at bounding box center [221, 333] width 371 height 24
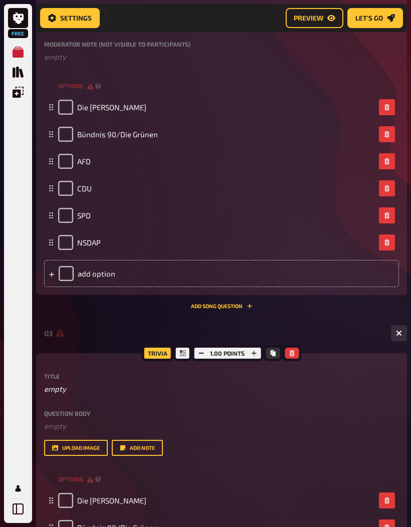
click at [372, 344] on div "03 6" at bounding box center [221, 333] width 371 height 24
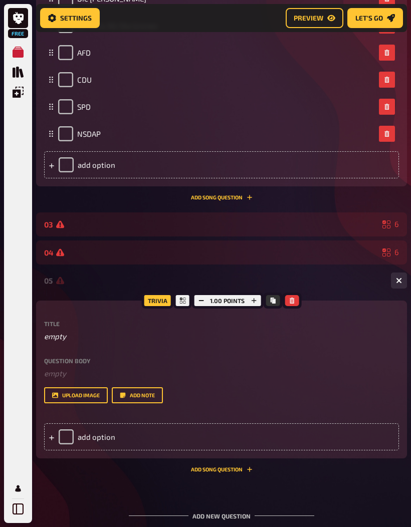
scroll to position [833, 0]
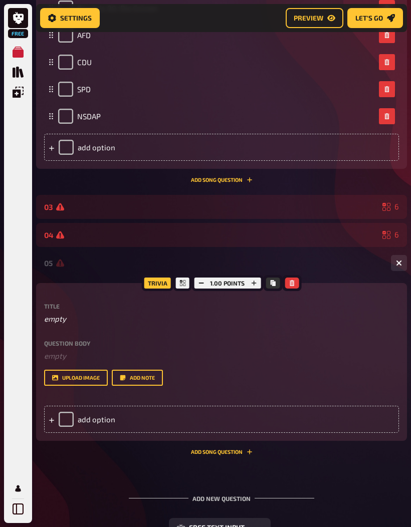
click at [339, 280] on div "05 0 Trivia 1.00 points Title empty Question body ﻿ empty Drop here to upload u…" at bounding box center [221, 353] width 371 height 204
click at [340, 272] on div "05 0" at bounding box center [221, 263] width 371 height 24
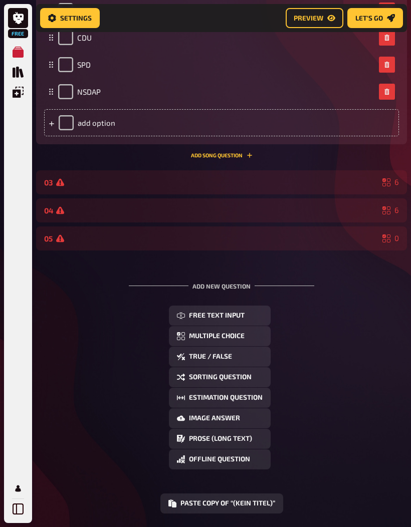
scroll to position [858, 0]
click at [250, 343] on button "Multiple Choice" at bounding box center [220, 337] width 102 height 20
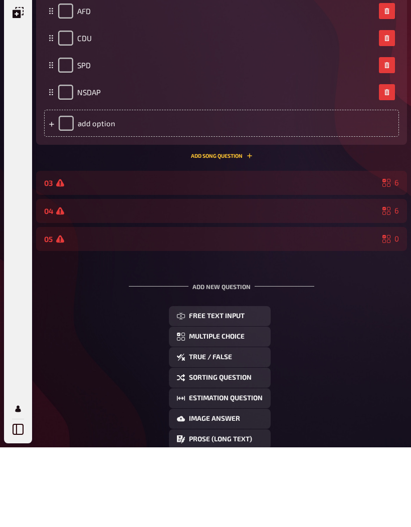
scroll to position [0, 0]
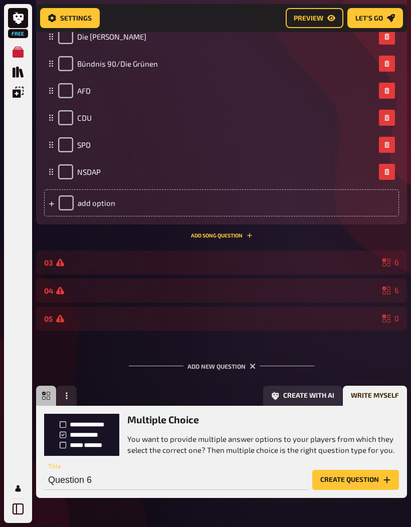
click at [273, 298] on div "04 6" at bounding box center [221, 291] width 371 height 24
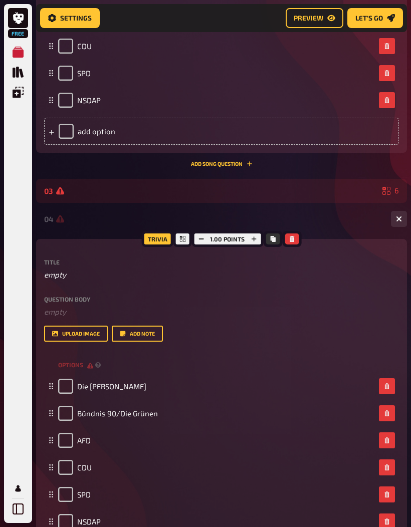
scroll to position [943, 0]
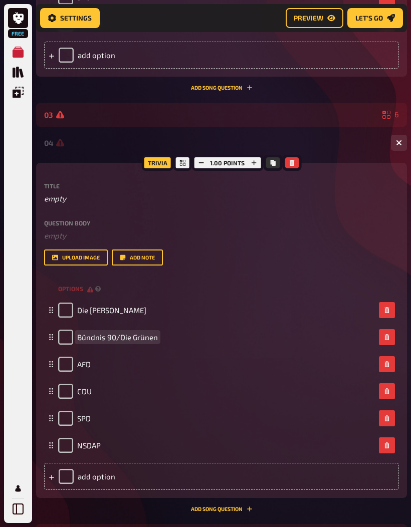
click at [316, 336] on div "Bündnis 90/Die Grünen" at bounding box center [216, 337] width 317 height 15
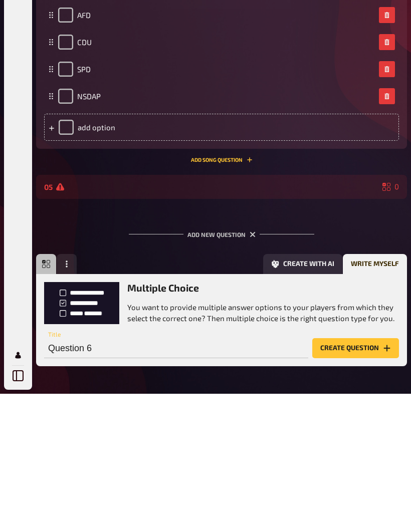
scroll to position [1178, 0]
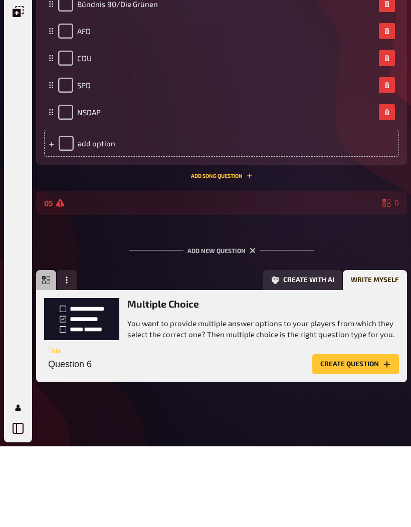
click at [63, 272] on div "05 0" at bounding box center [221, 284] width 371 height 24
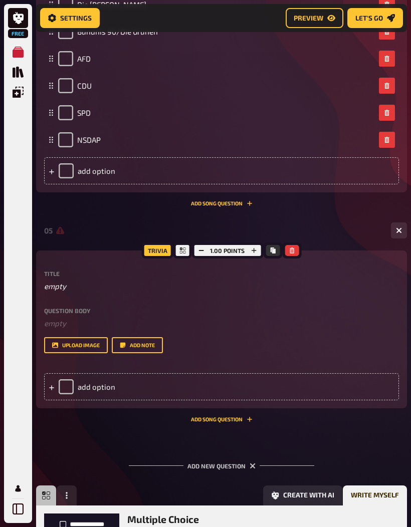
scroll to position [1235, 0]
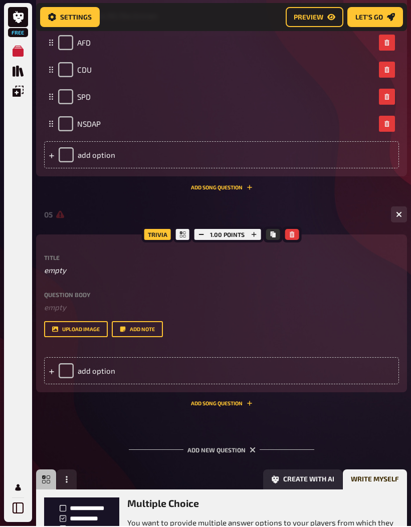
click at [299, 383] on div "add option" at bounding box center [221, 371] width 355 height 27
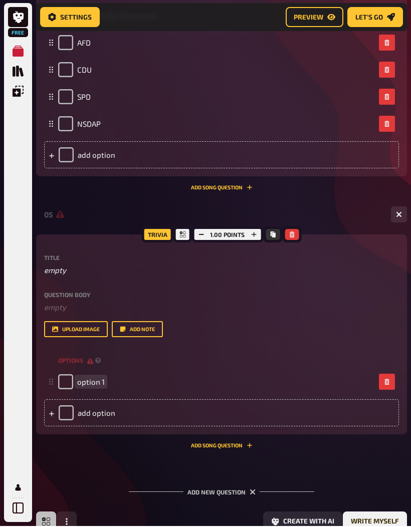
scroll to position [1247, 0]
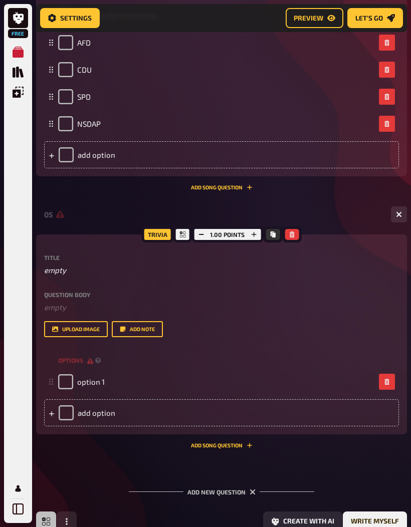
click at [276, 417] on div "add option" at bounding box center [221, 412] width 355 height 27
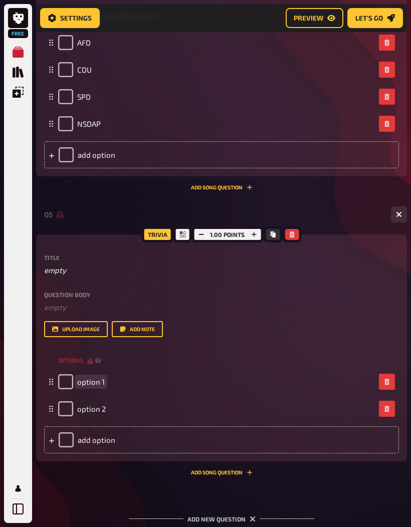
click at [94, 383] on span "option 1" at bounding box center [91, 381] width 28 height 9
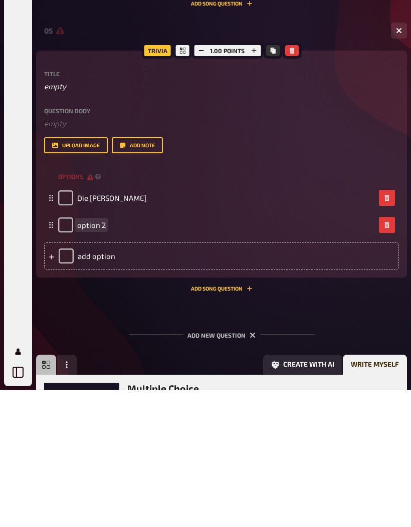
click at [93, 357] on span "option 2" at bounding box center [91, 361] width 29 height 9
click at [94, 354] on div "option 2" at bounding box center [82, 361] width 48 height 15
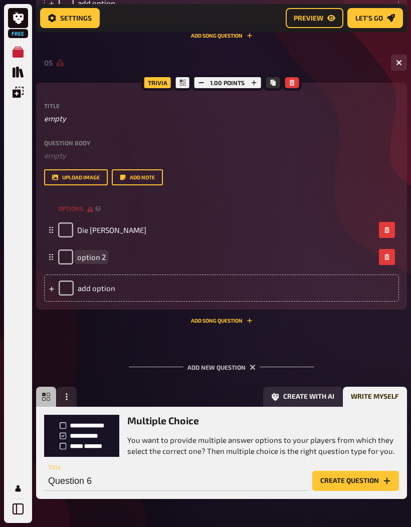
click at [96, 253] on span "option 2" at bounding box center [91, 257] width 29 height 9
paste span
click at [280, 298] on div "add option" at bounding box center [221, 288] width 355 height 27
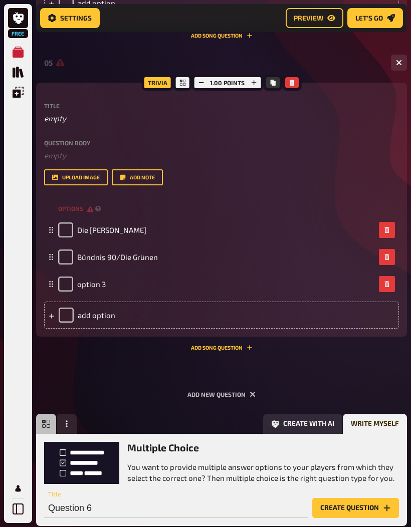
click at [260, 324] on div "add option" at bounding box center [221, 315] width 355 height 27
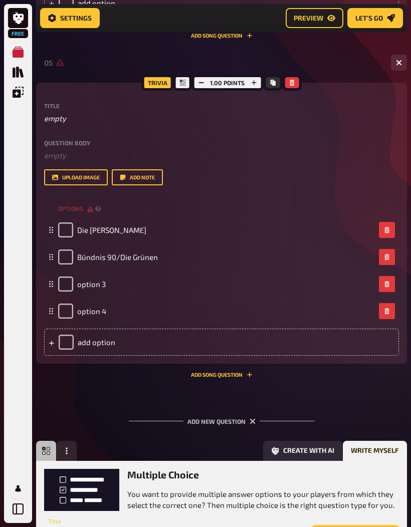
click at [239, 344] on div "add option" at bounding box center [221, 342] width 355 height 27
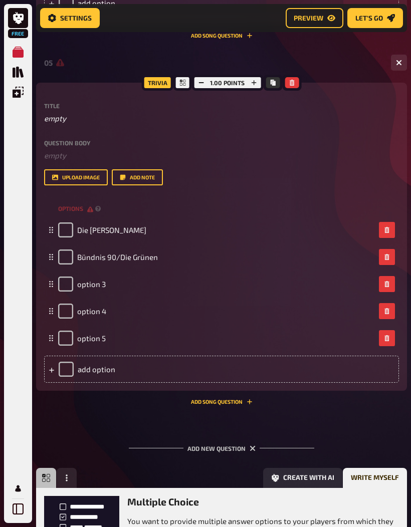
click at [267, 293] on div "option 3" at bounding box center [221, 284] width 355 height 27
click at [280, 286] on div "option 3" at bounding box center [216, 284] width 317 height 15
click at [279, 285] on div "option 3" at bounding box center [216, 284] width 317 height 15
click at [284, 282] on div "option 3" at bounding box center [216, 284] width 317 height 15
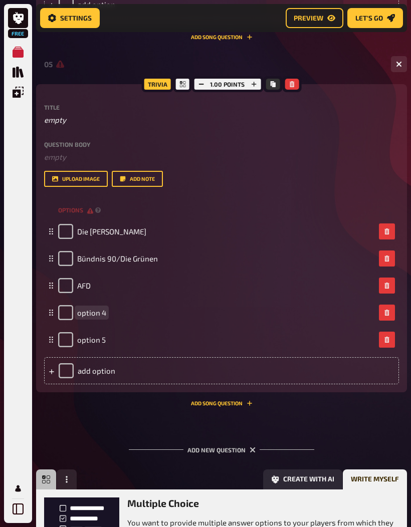
click at [86, 316] on span "option 4" at bounding box center [91, 312] width 29 height 9
click at [254, 347] on div "option 5" at bounding box center [221, 339] width 355 height 27
click at [261, 343] on div "option 5" at bounding box center [216, 339] width 317 height 15
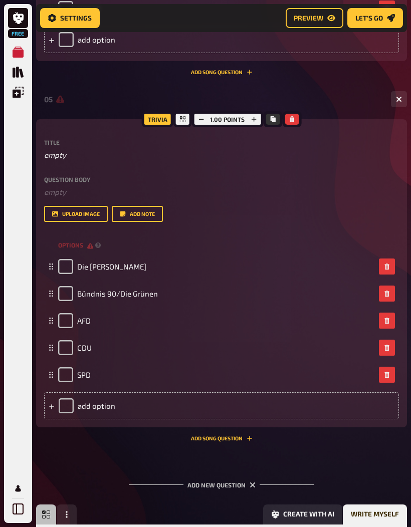
scroll to position [1389, 0]
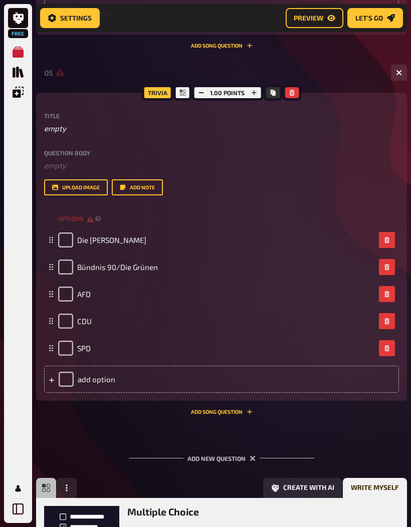
click at [78, 374] on div "add option" at bounding box center [221, 379] width 355 height 27
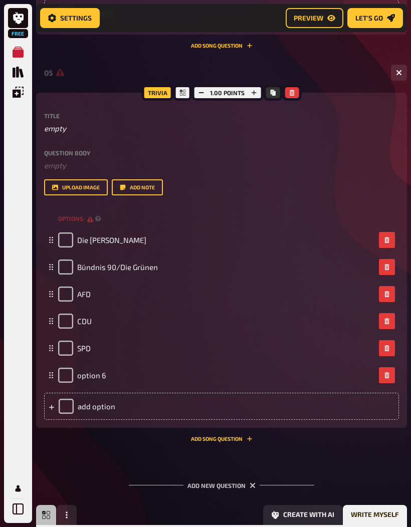
click at [87, 371] on span "option 6" at bounding box center [91, 375] width 29 height 9
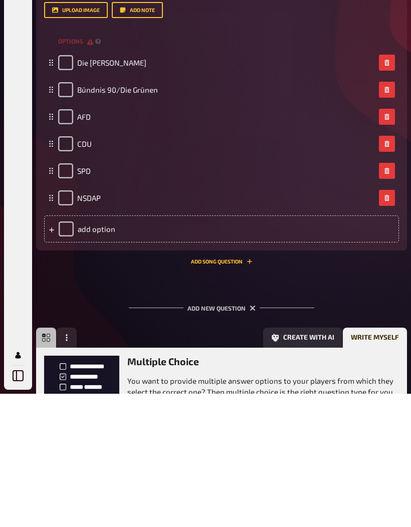
click at [236, 392] on button "Add Song question" at bounding box center [222, 395] width 62 height 6
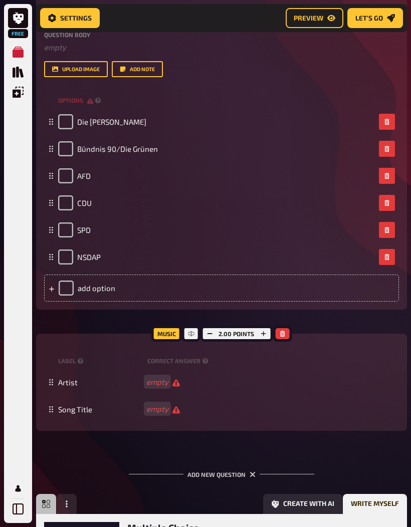
click at [282, 337] on button "button" at bounding box center [282, 333] width 14 height 11
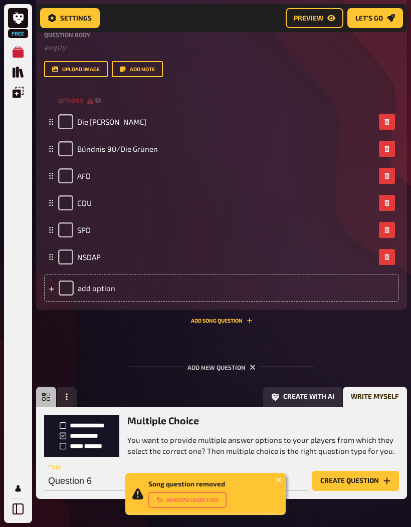
click at [364, 488] on button "Create question" at bounding box center [355, 481] width 87 height 20
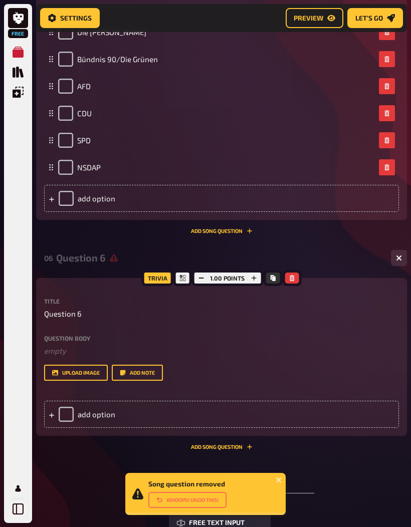
scroll to position [1621, 0]
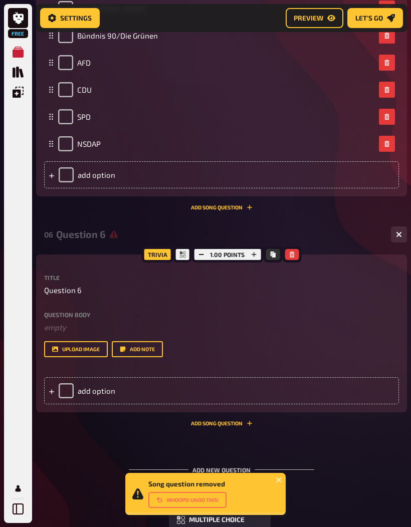
click at [283, 392] on div "add option" at bounding box center [221, 390] width 355 height 27
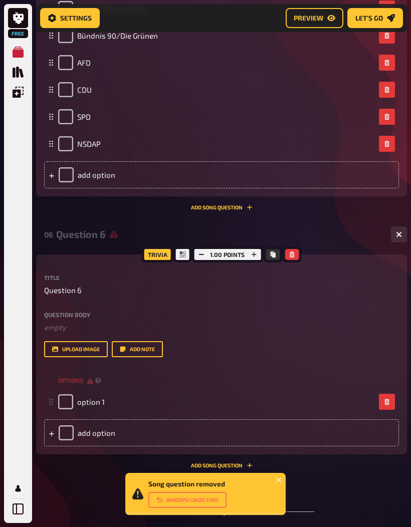
click at [265, 434] on div "add option" at bounding box center [221, 432] width 355 height 27
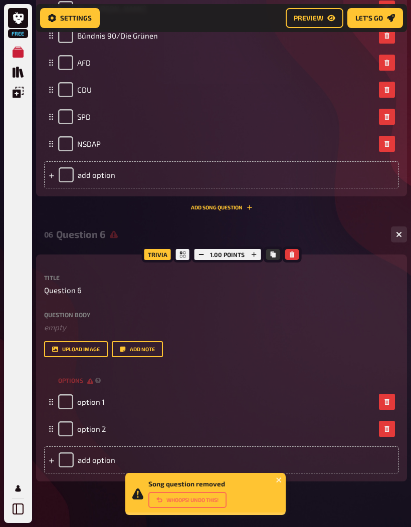
click at [267, 406] on div "option 1" at bounding box center [216, 401] width 317 height 15
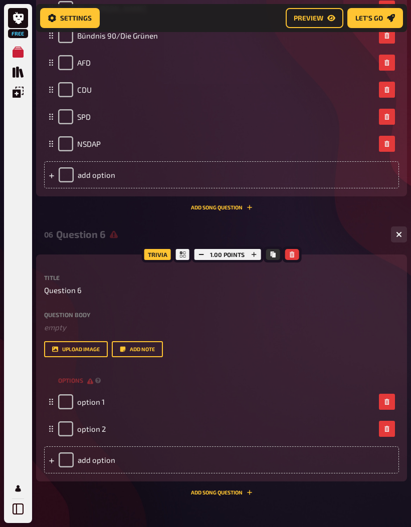
click at [267, 406] on div "option 1" at bounding box center [216, 401] width 317 height 15
click at [105, 407] on div "option 1" at bounding box center [216, 401] width 317 height 15
click at [99, 405] on span "option 1" at bounding box center [91, 401] width 28 height 9
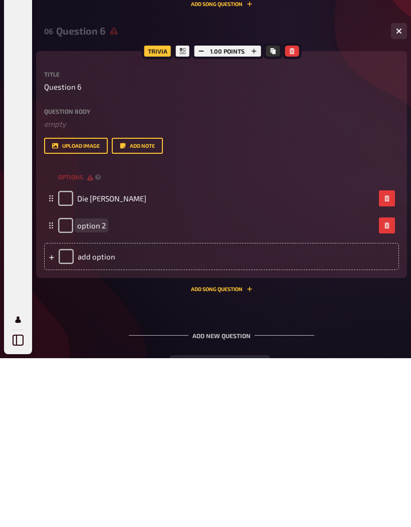
click at [99, 390] on span "option 2" at bounding box center [91, 394] width 29 height 9
paste span
click at [147, 412] on div "add option" at bounding box center [221, 425] width 355 height 27
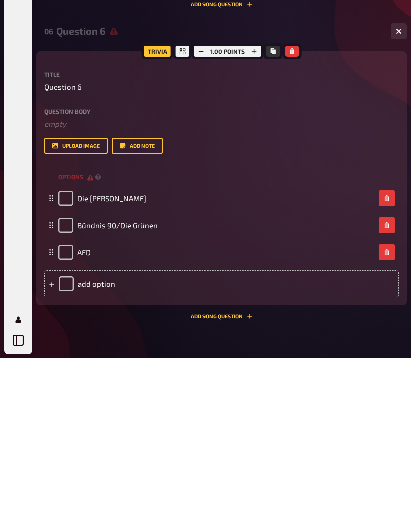
click at [104, 439] on div "add option" at bounding box center [221, 452] width 355 height 27
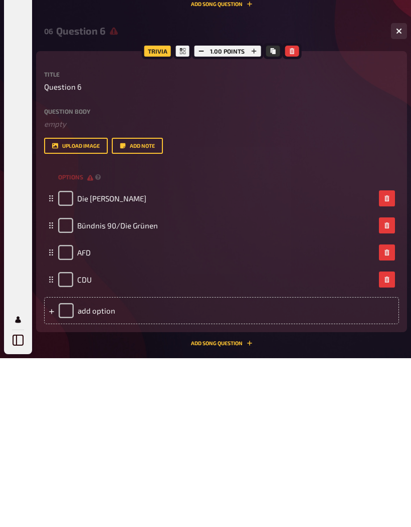
click at [109, 466] on div "add option" at bounding box center [221, 479] width 355 height 27
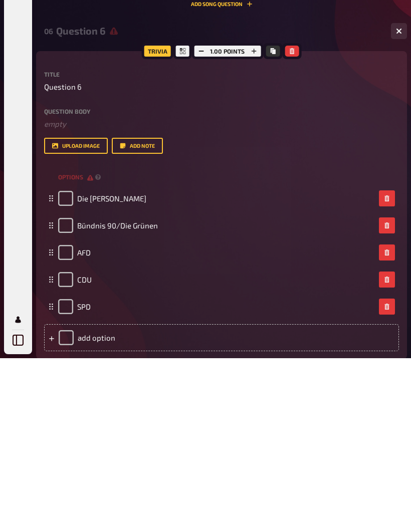
scroll to position [1824, 0]
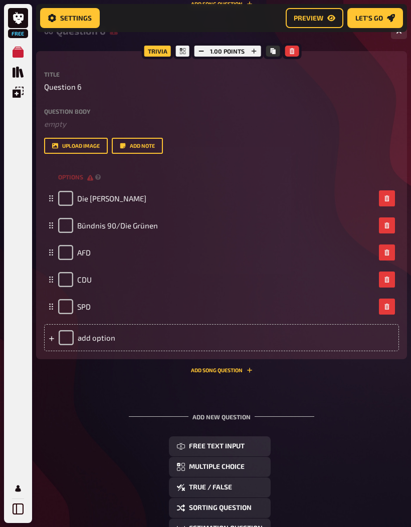
click at [297, 342] on div "add option" at bounding box center [221, 337] width 355 height 27
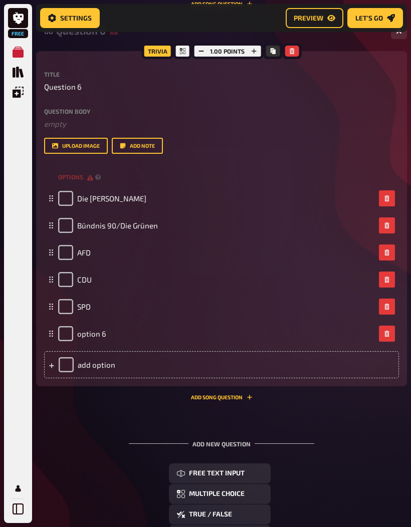
click at [100, 333] on span "option 6" at bounding box center [91, 333] width 29 height 9
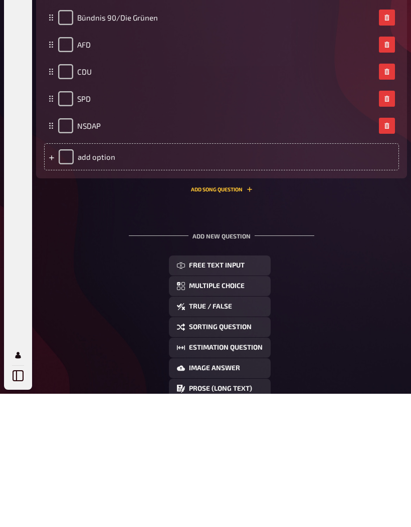
scroll to position [1910, 0]
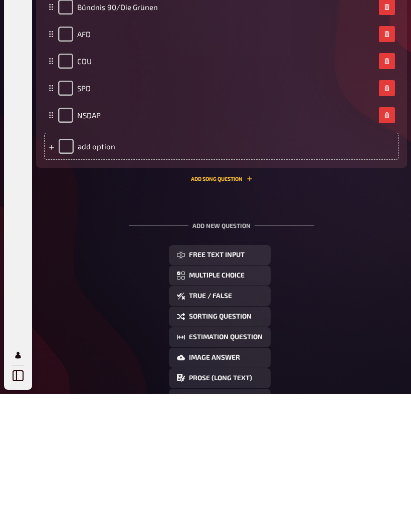
click at [231, 419] on button "True / False" at bounding box center [220, 429] width 102 height 20
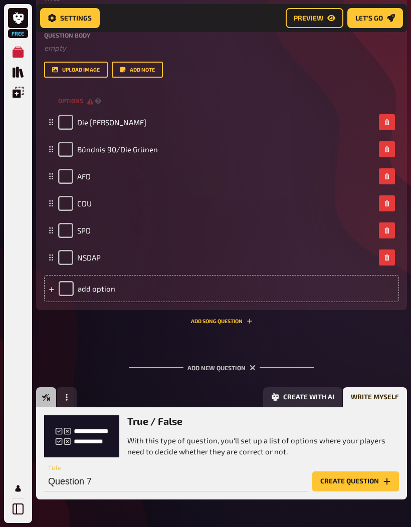
scroll to position [0, 0]
click at [336, 478] on button "Create question" at bounding box center [355, 482] width 87 height 20
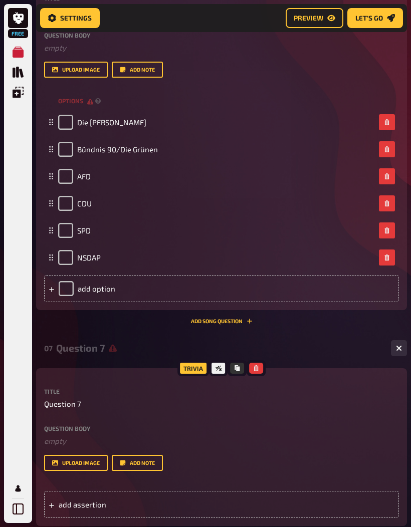
scroll to position [0, -1]
click at [405, 342] on button "button" at bounding box center [399, 348] width 16 height 16
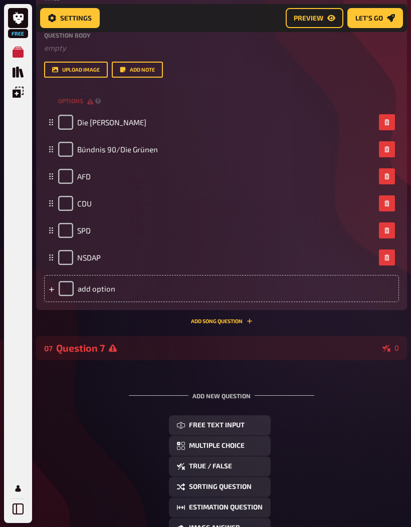
click at [250, 449] on button "Multiple Choice" at bounding box center [220, 446] width 102 height 20
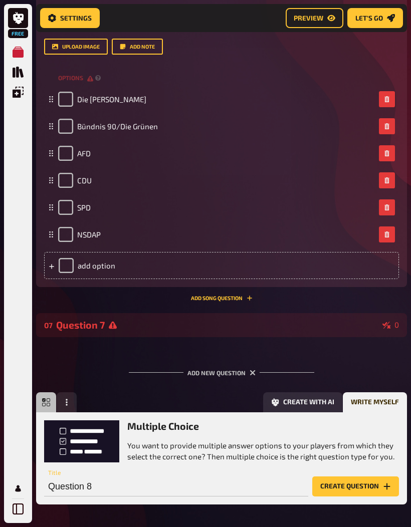
scroll to position [1929, 0]
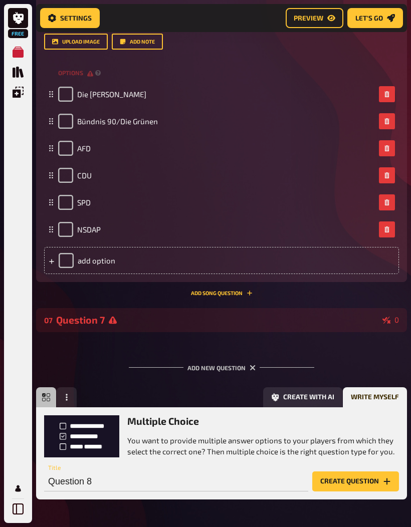
click at [348, 474] on button "Create question" at bounding box center [355, 482] width 87 height 20
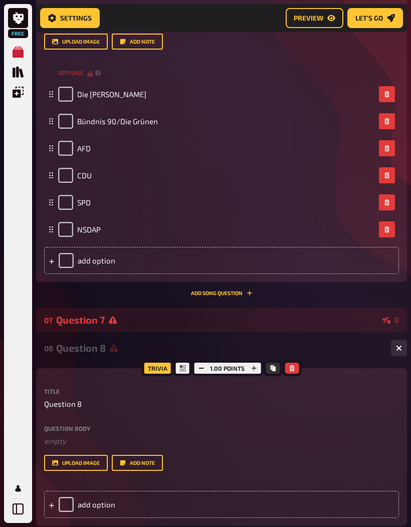
scroll to position [0, -1]
click at [350, 327] on div "07 Question 7 0" at bounding box center [221, 320] width 371 height 24
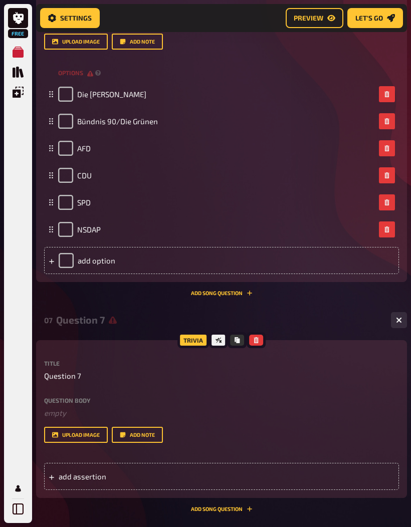
click at [255, 339] on icon "button" at bounding box center [256, 340] width 5 height 6
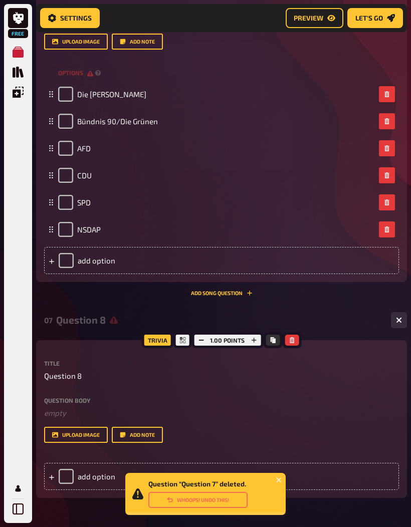
click at [264, 464] on div "add option" at bounding box center [221, 476] width 355 height 27
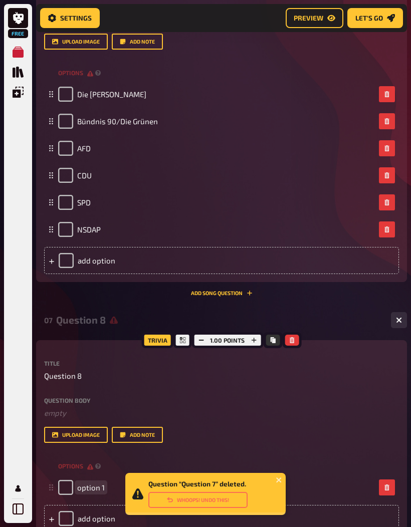
click at [250, 483] on div "option 1" at bounding box center [216, 487] width 317 height 15
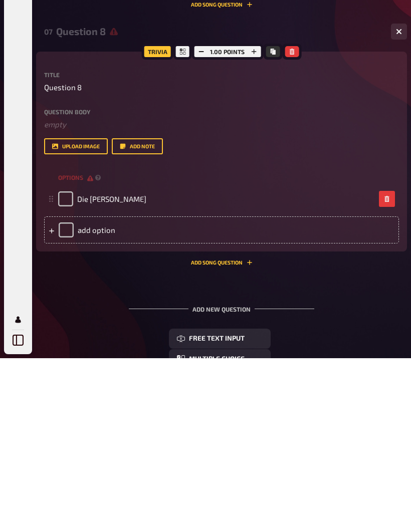
click at [87, 385] on div "add option" at bounding box center [221, 398] width 355 height 27
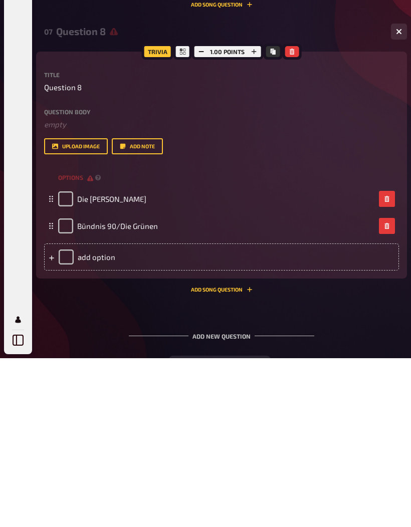
click at [101, 412] on div "add option" at bounding box center [221, 425] width 355 height 27
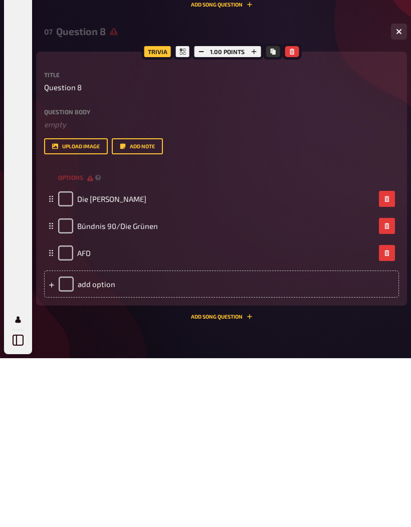
click at [157, 440] on div "add option" at bounding box center [221, 453] width 355 height 27
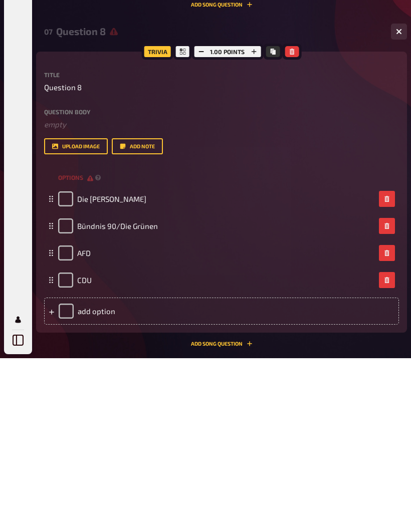
click at [223, 467] on div "add option" at bounding box center [221, 480] width 355 height 27
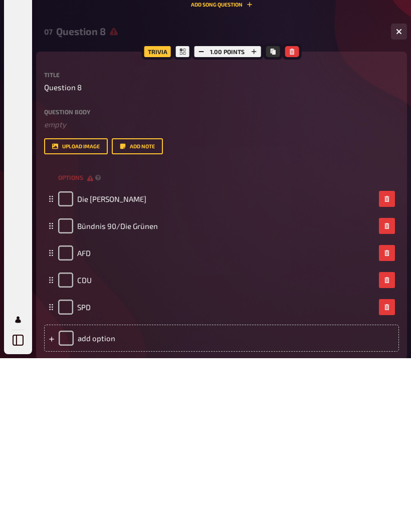
click at [261, 494] on div "add option" at bounding box center [221, 507] width 355 height 27
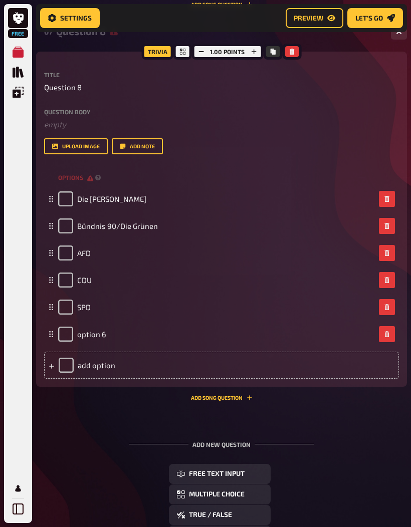
click at [253, 345] on div "option 6" at bounding box center [221, 334] width 355 height 27
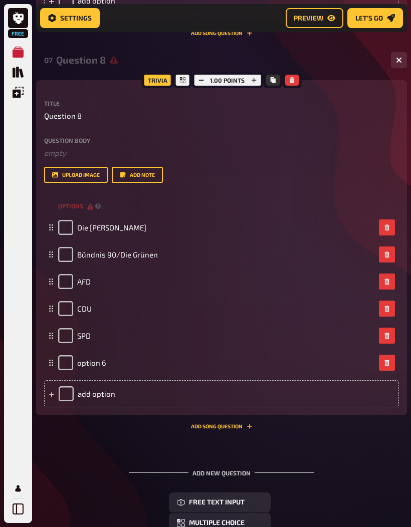
scroll to position [2220, 0]
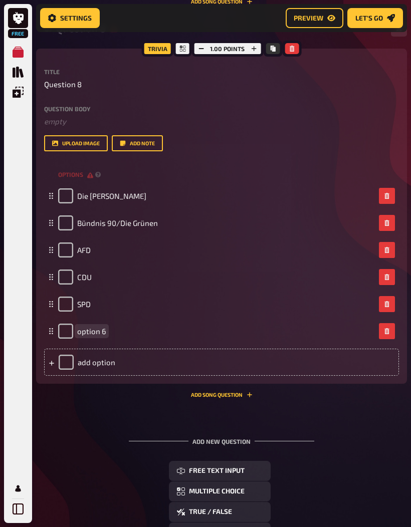
click at [103, 331] on span "option 6" at bounding box center [91, 331] width 29 height 9
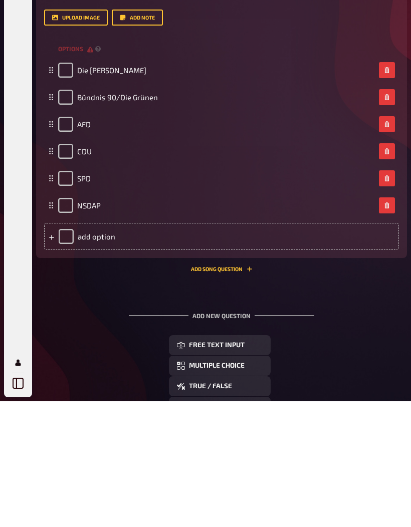
click at [243, 392] on button "Add Song question" at bounding box center [222, 395] width 62 height 6
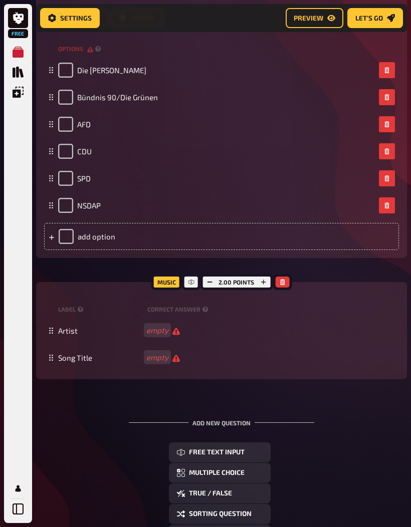
click at [288, 283] on button "button" at bounding box center [282, 282] width 14 height 11
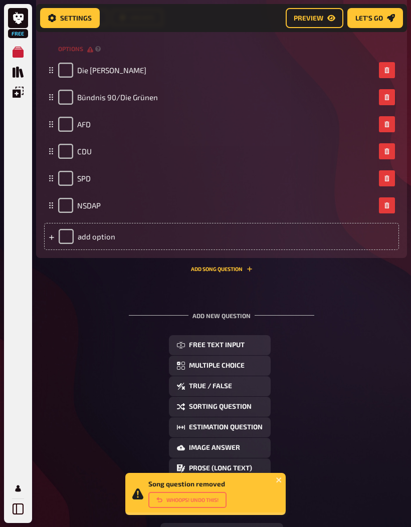
click at [256, 366] on button "Multiple Choice" at bounding box center [220, 366] width 102 height 20
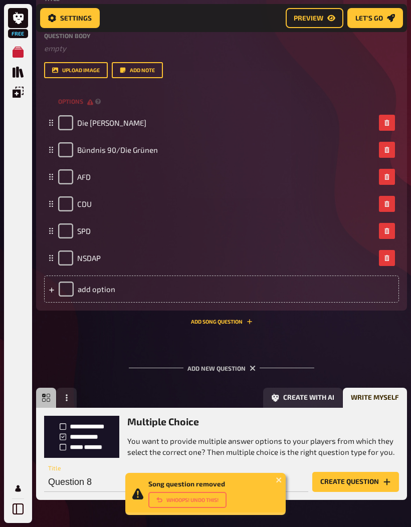
scroll to position [0, 0]
click at [362, 486] on button "Create question" at bounding box center [355, 482] width 87 height 20
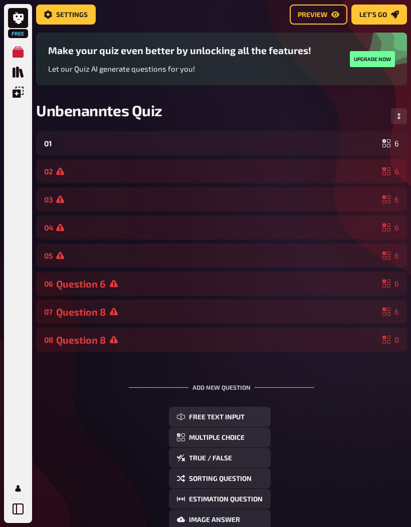
scroll to position [66, 0]
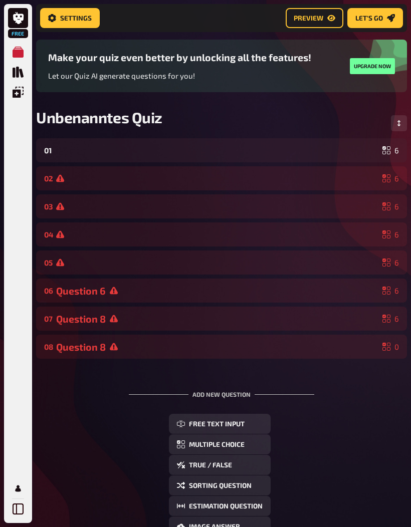
click at [316, 341] on div "08 Question 8 0" at bounding box center [221, 347] width 371 height 24
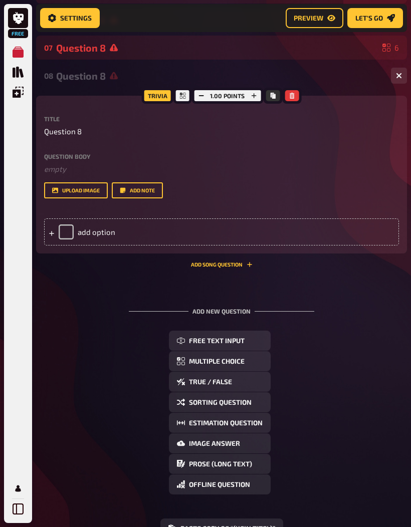
scroll to position [338, 0]
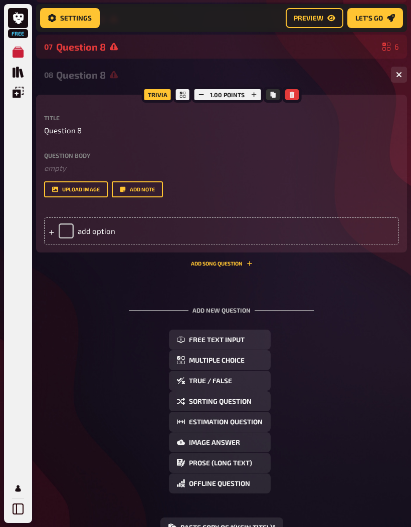
click at [105, 235] on div "add option" at bounding box center [221, 231] width 355 height 27
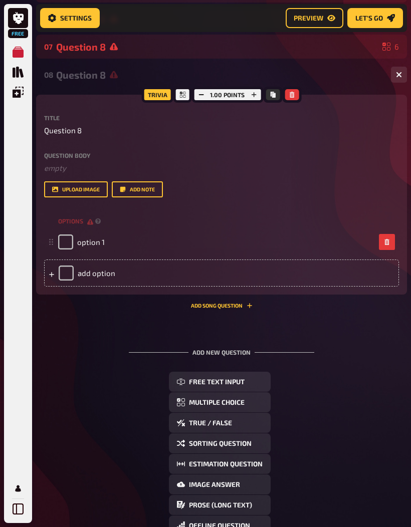
click at [100, 239] on span "option 1" at bounding box center [91, 242] width 28 height 9
click at [107, 271] on div "add option" at bounding box center [221, 273] width 355 height 27
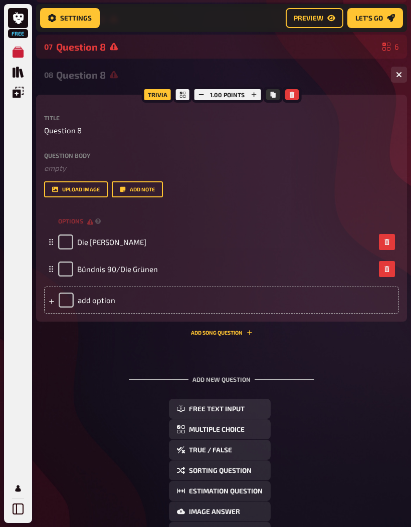
click at [114, 302] on div "add option" at bounding box center [221, 300] width 355 height 27
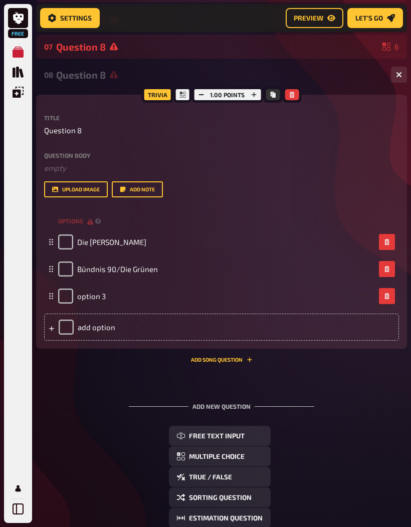
click at [112, 324] on div "add option" at bounding box center [221, 327] width 355 height 27
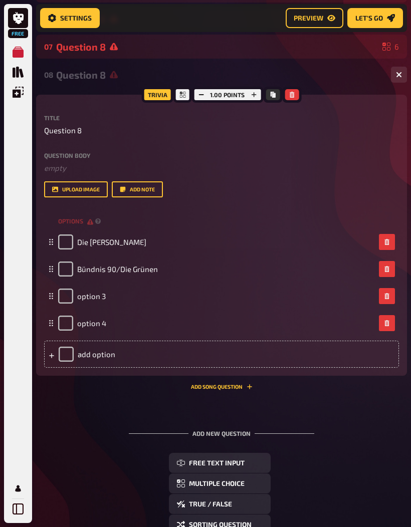
click at [113, 331] on div "option 4" at bounding box center [216, 323] width 317 height 15
click at [97, 352] on div "add option" at bounding box center [221, 354] width 355 height 27
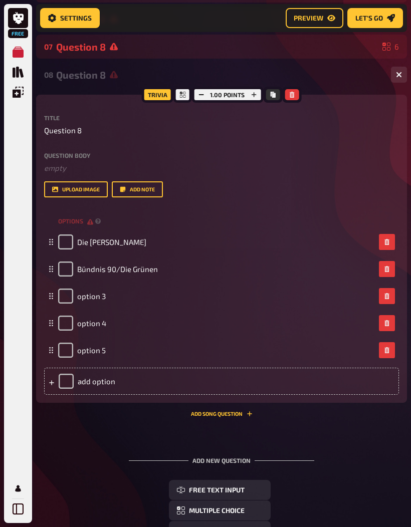
click at [93, 383] on div "add option" at bounding box center [221, 381] width 355 height 27
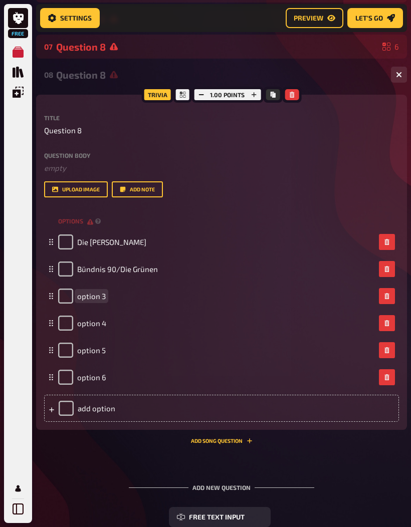
click at [104, 297] on span "option 3" at bounding box center [91, 296] width 29 height 9
click at [102, 320] on span "option 4" at bounding box center [91, 323] width 29 height 9
click at [97, 353] on span "option 5" at bounding box center [91, 350] width 29 height 9
click at [100, 378] on span "option 6" at bounding box center [91, 377] width 29 height 9
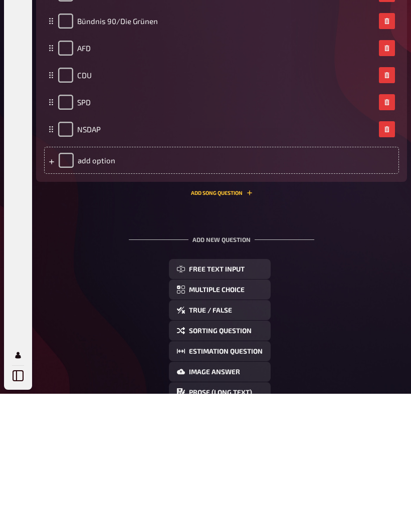
click at [257, 413] on button "Multiple Choice" at bounding box center [220, 423] width 102 height 20
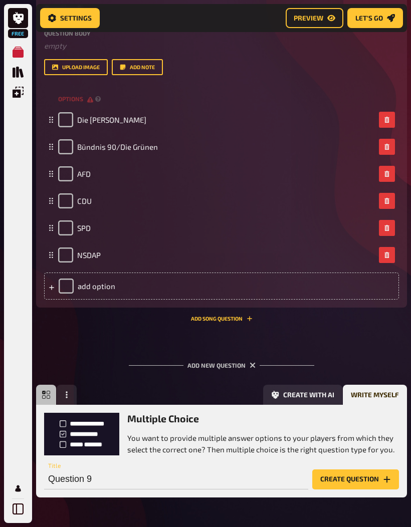
click at [357, 480] on button "Create question" at bounding box center [355, 480] width 87 height 20
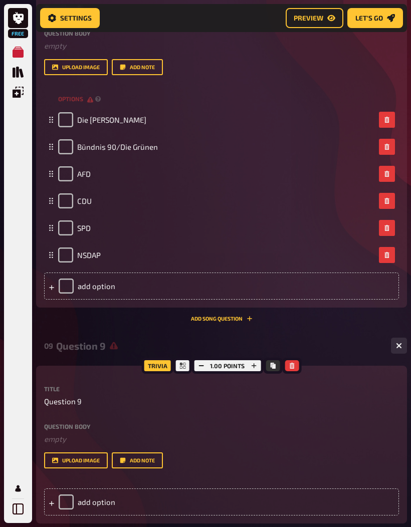
scroll to position [0, -1]
click at [98, 503] on div "add option" at bounding box center [221, 502] width 355 height 27
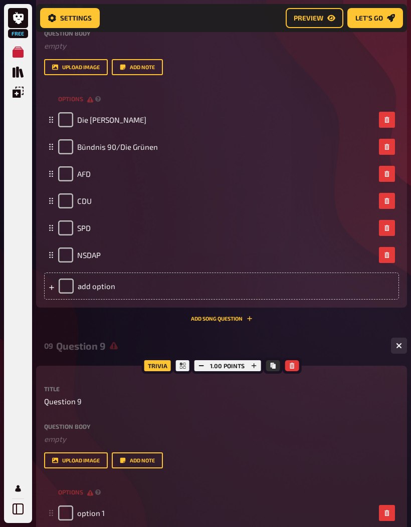
click at [101, 509] on span "option 1" at bounding box center [91, 513] width 28 height 9
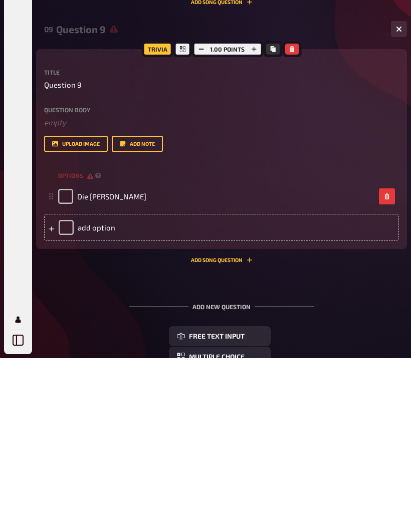
click at [110, 383] on div "add option" at bounding box center [221, 396] width 355 height 27
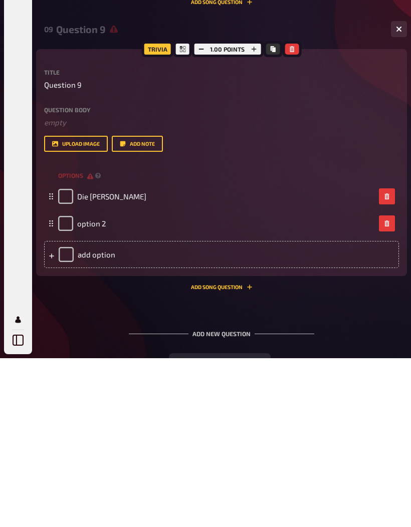
click at [105, 410] on div "add option" at bounding box center [221, 423] width 355 height 27
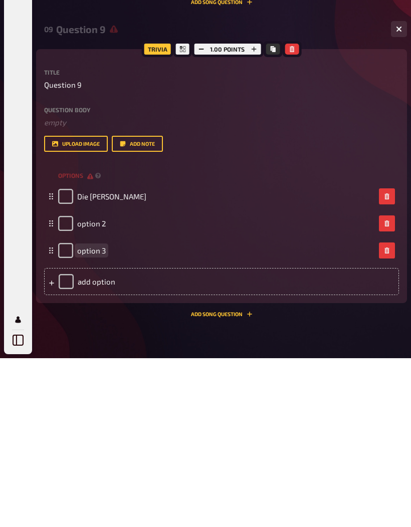
click at [105, 415] on span "option 3" at bounding box center [91, 419] width 29 height 9
click at [107, 437] on div "add option" at bounding box center [221, 450] width 355 height 27
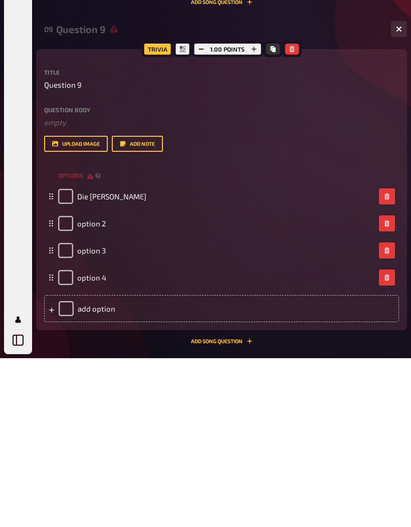
scroll to position [777, 0]
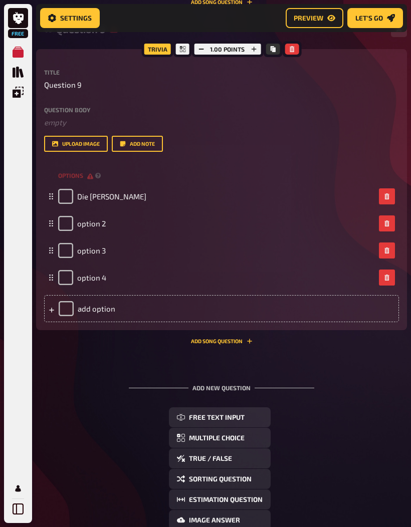
click at [113, 310] on div "add option" at bounding box center [221, 308] width 355 height 27
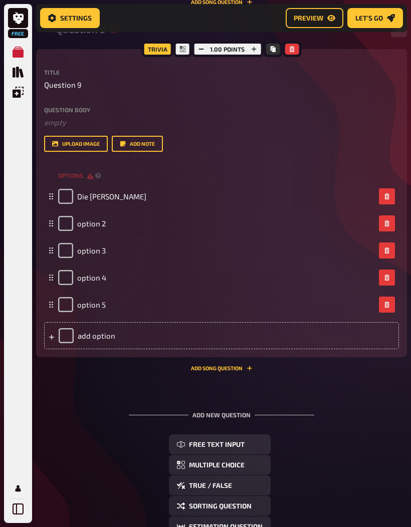
click at [107, 333] on div "add option" at bounding box center [221, 335] width 355 height 27
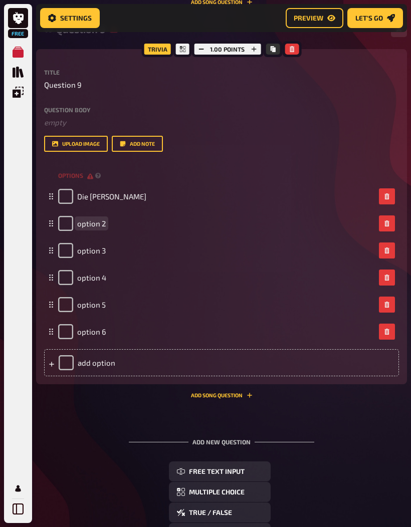
click at [99, 228] on span "option 2" at bounding box center [91, 223] width 29 height 9
click at [88, 228] on span "option 2" at bounding box center [91, 223] width 29 height 9
paste span
click at [104, 252] on span "option 3" at bounding box center [91, 250] width 29 height 9
click at [102, 275] on span "option 4" at bounding box center [91, 277] width 29 height 9
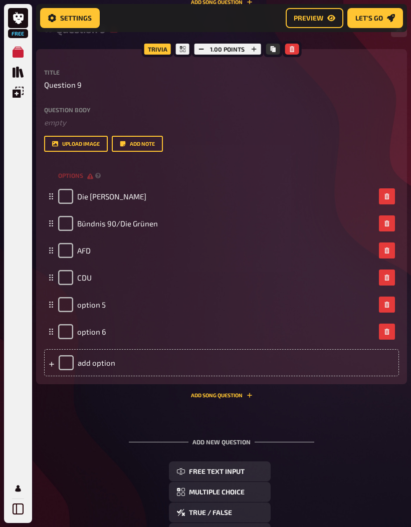
click at [105, 316] on div "option 5" at bounding box center [221, 304] width 355 height 27
click at [88, 306] on span "option 5" at bounding box center [91, 304] width 29 height 9
click at [85, 334] on span "option 6" at bounding box center [91, 331] width 29 height 9
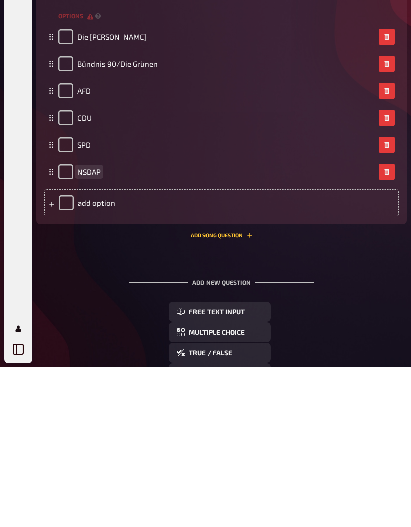
scroll to position [781, 0]
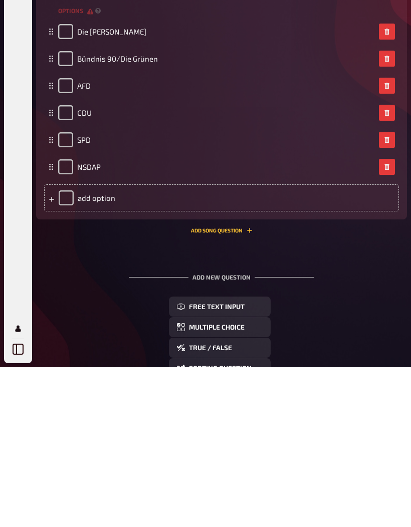
click at [237, 485] on span "Multiple Choice" at bounding box center [217, 488] width 56 height 7
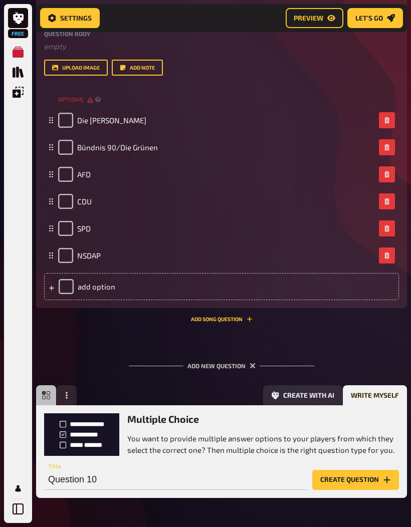
scroll to position [0, 0]
click at [343, 479] on button "Create question" at bounding box center [355, 480] width 87 height 20
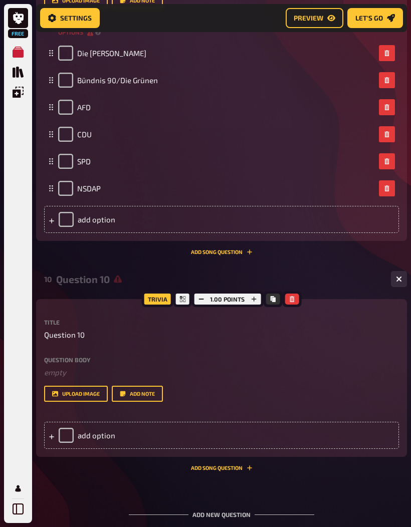
scroll to position [936, 0]
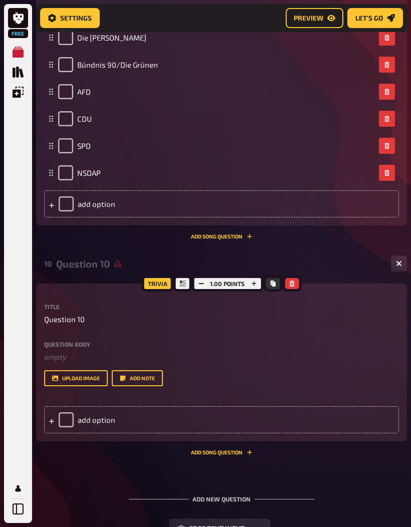
click at [74, 421] on div "add option" at bounding box center [221, 419] width 355 height 27
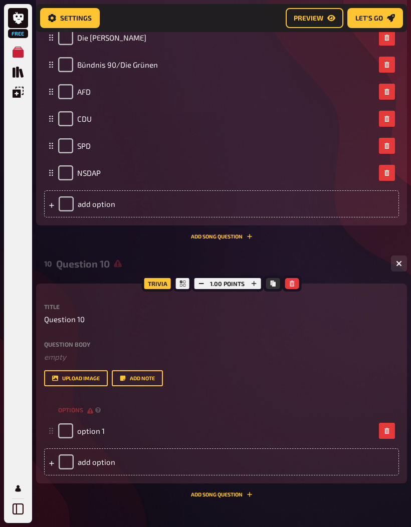
click at [94, 454] on div "add option" at bounding box center [221, 462] width 355 height 27
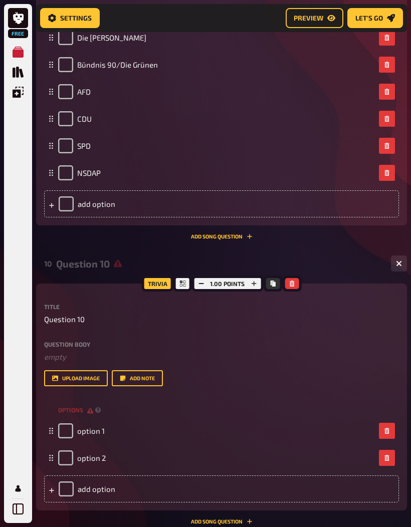
click at [94, 490] on div "add option" at bounding box center [221, 489] width 355 height 27
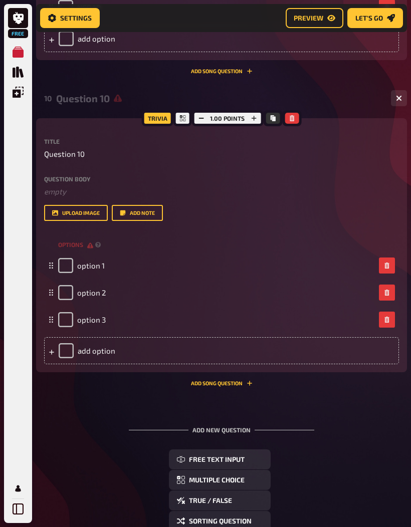
scroll to position [1106, 0]
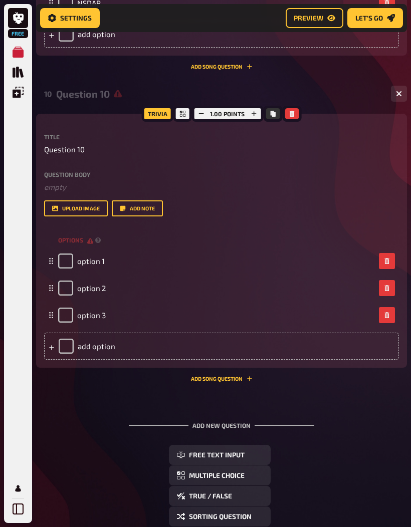
click at [109, 348] on div "add option" at bounding box center [221, 346] width 355 height 27
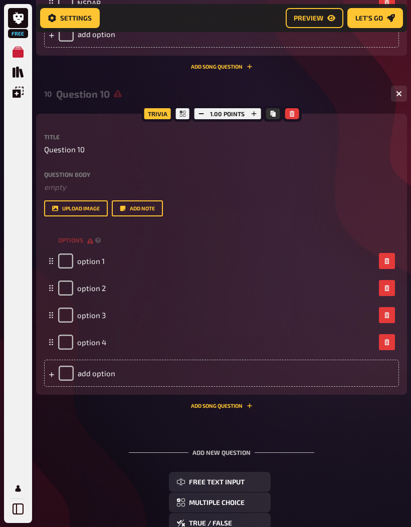
click at [105, 380] on div "add option" at bounding box center [221, 373] width 355 height 27
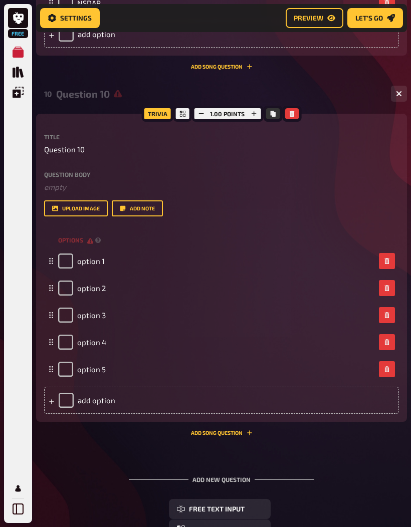
click at [115, 403] on div "add option" at bounding box center [221, 400] width 355 height 27
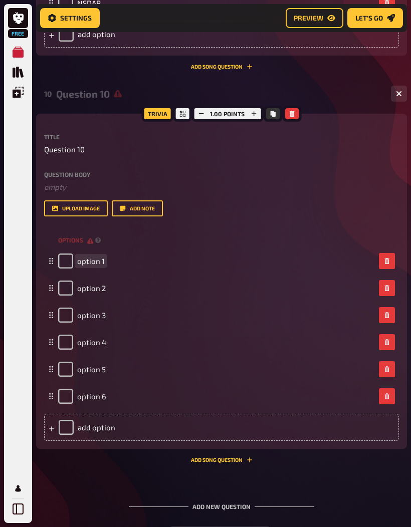
click at [100, 264] on span "option 1" at bounding box center [91, 261] width 28 height 9
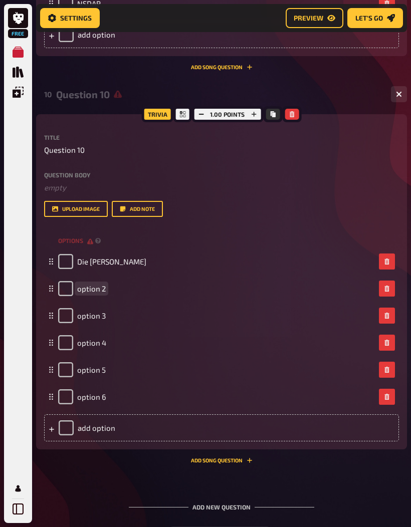
click at [88, 288] on span "option 2" at bounding box center [91, 288] width 29 height 9
click at [95, 284] on span "option 2" at bounding box center [91, 288] width 29 height 9
paste span
click at [104, 318] on span "option 3" at bounding box center [91, 315] width 29 height 9
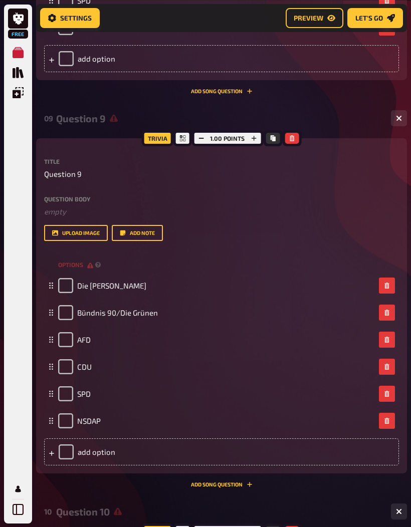
scroll to position [680, 0]
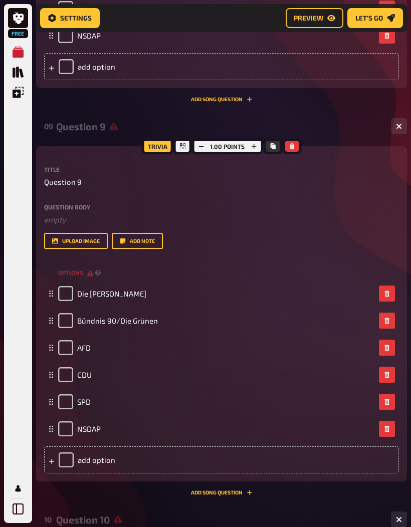
click at [100, 128] on div "Question 9" at bounding box center [219, 127] width 327 height 12
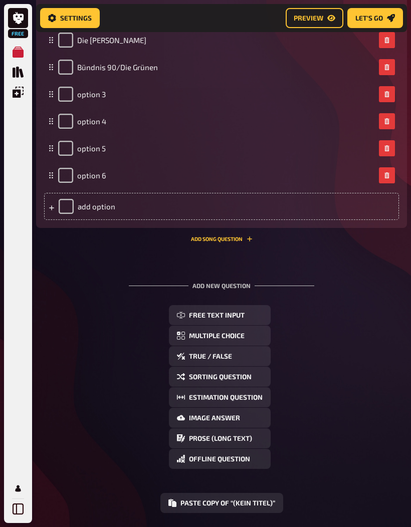
scroll to position [961, 0]
click at [256, 513] on button "Paste copy of “(kein Titel)”" at bounding box center [221, 504] width 123 height 20
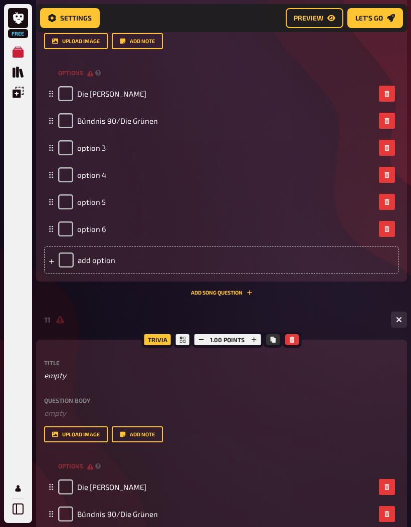
scroll to position [892, 0]
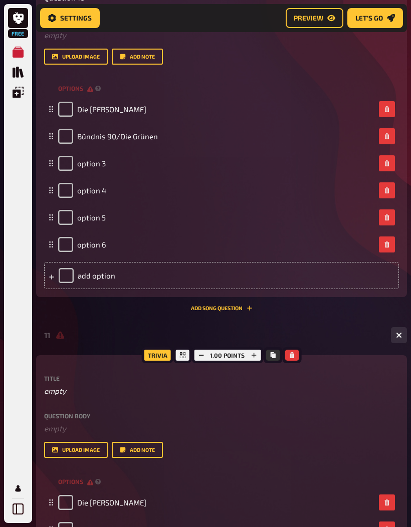
click at [273, 358] on icon "Copy" at bounding box center [272, 355] width 5 height 6
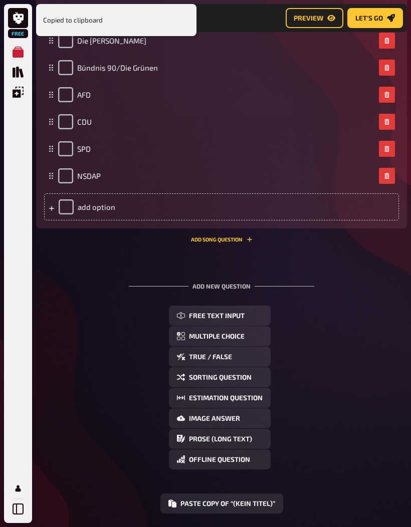
scroll to position [1354, 0]
click at [266, 507] on button "Paste copy of “(kein Titel)”" at bounding box center [221, 504] width 123 height 20
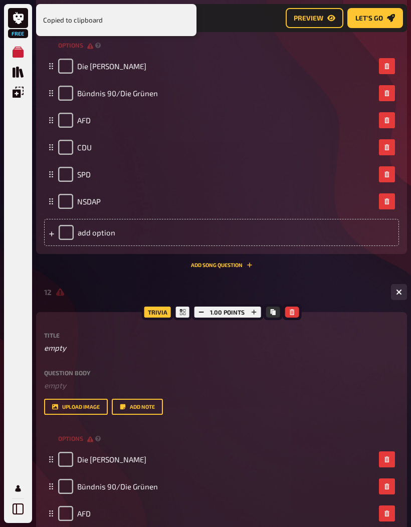
click at [273, 312] on icon "Copy" at bounding box center [272, 312] width 5 height 6
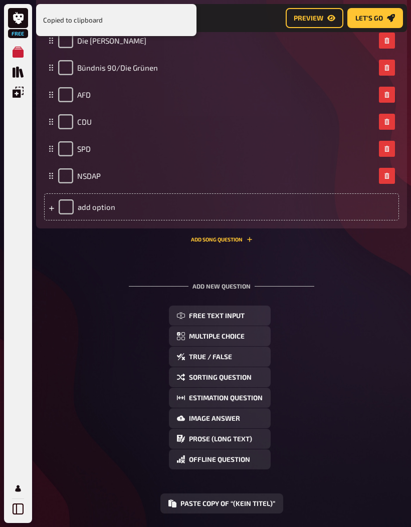
scroll to position [1747, 0]
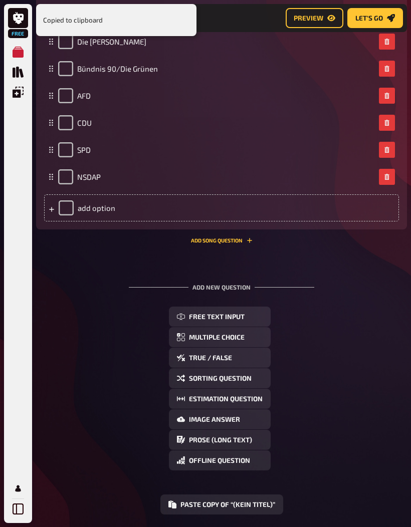
click at [262, 502] on button "Paste copy of “(kein Titel)”" at bounding box center [221, 505] width 123 height 20
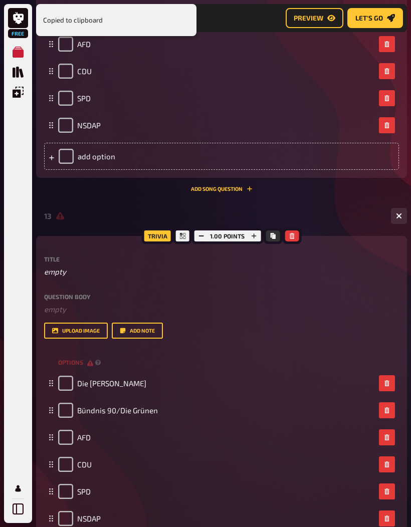
scroll to position [1799, 0]
click at [273, 238] on icon "Copy" at bounding box center [272, 236] width 5 height 6
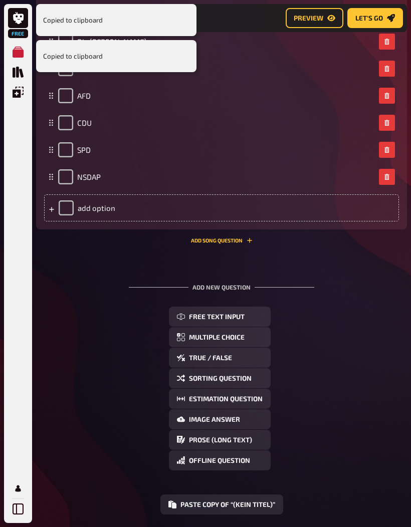
scroll to position [2140, 0]
click at [254, 503] on button "Paste copy of “(kein Titel)”" at bounding box center [221, 505] width 123 height 20
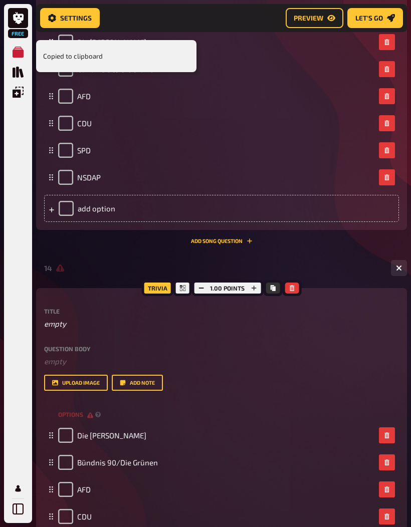
click at [268, 277] on div "14 6" at bounding box center [221, 268] width 371 height 24
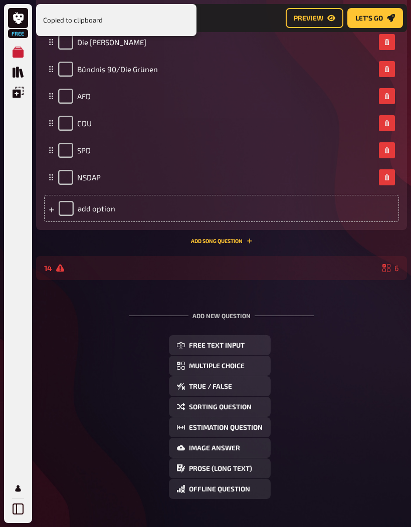
click at [312, 271] on div at bounding box center [217, 268] width 322 height 8
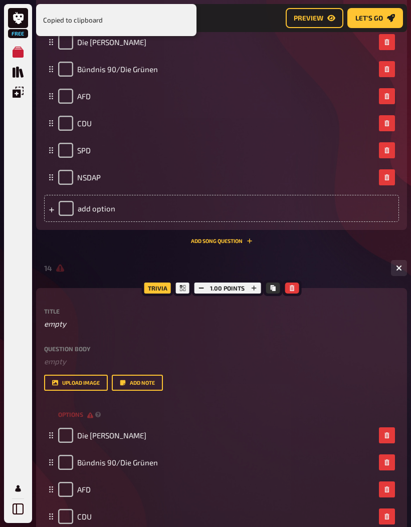
click at [272, 288] on icon "Copy" at bounding box center [272, 288] width 5 height 6
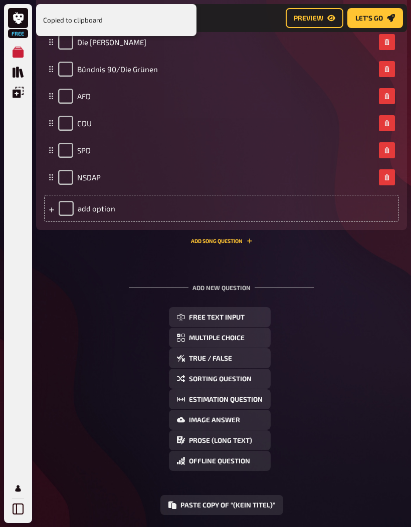
scroll to position [2533, 0]
click at [246, 504] on button "Paste copy of “(kein Titel)”" at bounding box center [221, 506] width 123 height 20
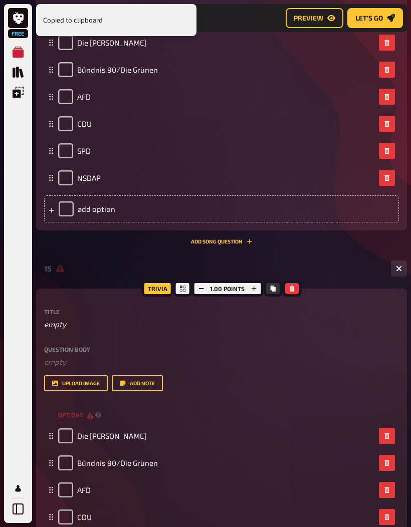
click at [272, 286] on icon "Copy" at bounding box center [273, 289] width 6 height 6
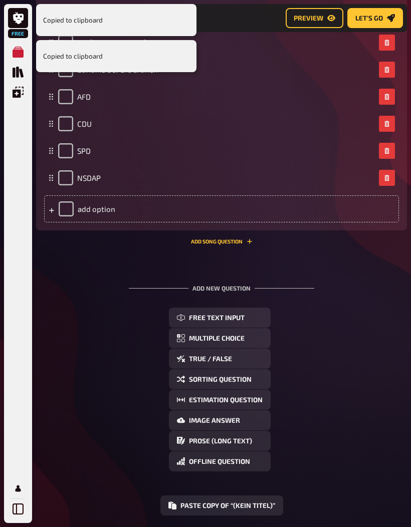
scroll to position [2925, 0]
click at [242, 501] on button "Paste copy of “(kein Titel)”" at bounding box center [221, 506] width 123 height 20
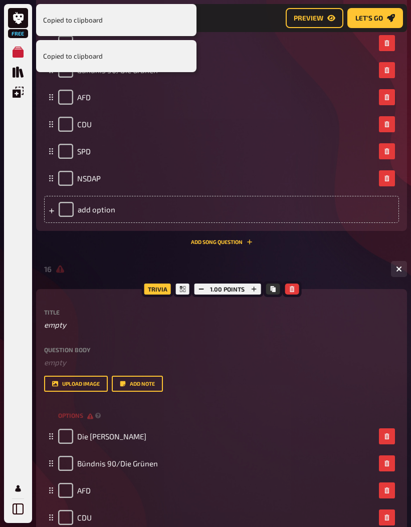
click at [273, 286] on icon "Copy" at bounding box center [272, 289] width 5 height 6
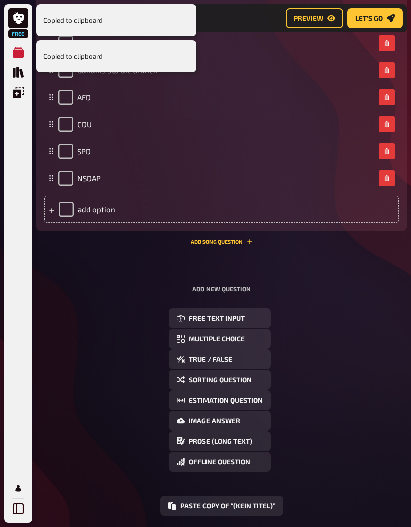
scroll to position [3318, 0]
click at [255, 505] on button "Paste copy of “(kein Titel)”" at bounding box center [221, 507] width 123 height 20
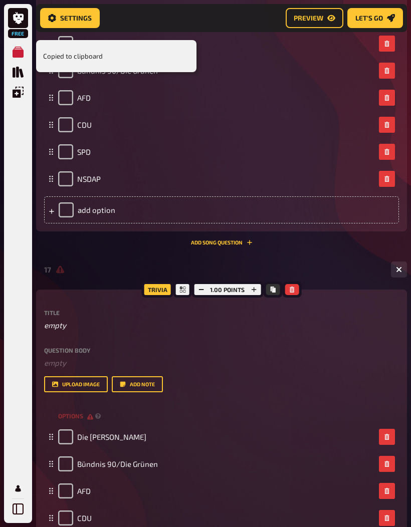
click at [278, 286] on button "Copy" at bounding box center [273, 289] width 14 height 11
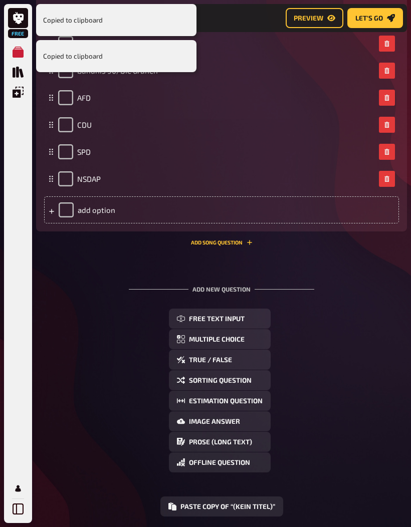
scroll to position [3711, 0]
click at [258, 507] on button "Paste copy of “(kein Titel)”" at bounding box center [221, 507] width 123 height 20
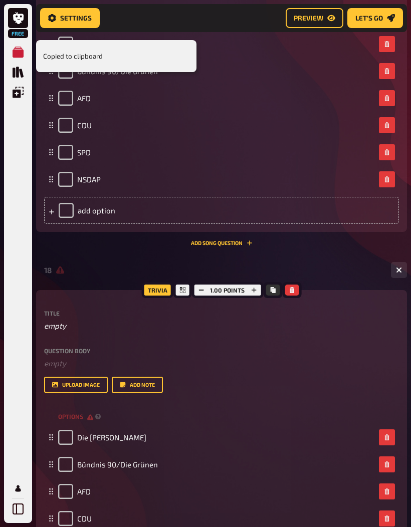
click at [276, 286] on button "Copy" at bounding box center [273, 290] width 14 height 11
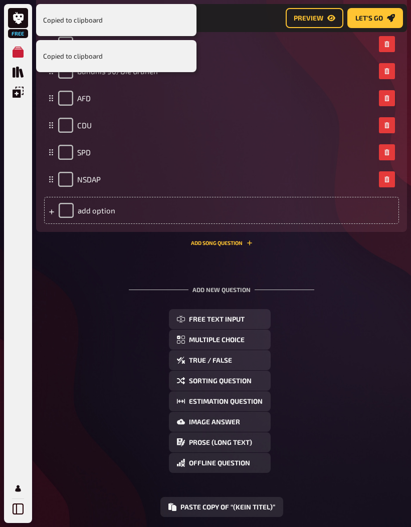
scroll to position [4104, 0]
click at [257, 502] on button "Paste copy of “(kein Titel)”" at bounding box center [221, 508] width 123 height 20
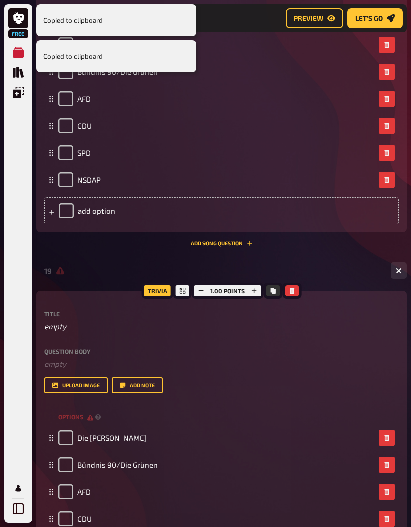
click at [272, 288] on icon "Copy" at bounding box center [272, 291] width 5 height 6
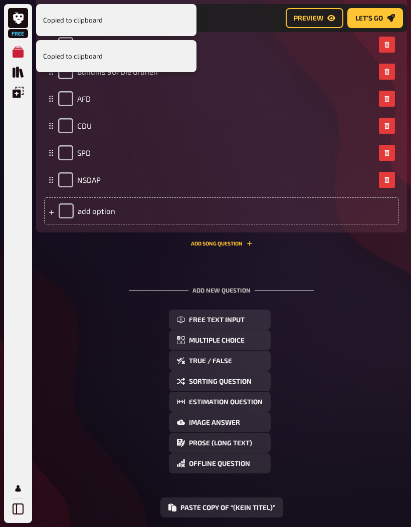
scroll to position [4497, 0]
click at [232, 505] on button "Paste copy of “(kein Titel)”" at bounding box center [221, 508] width 123 height 20
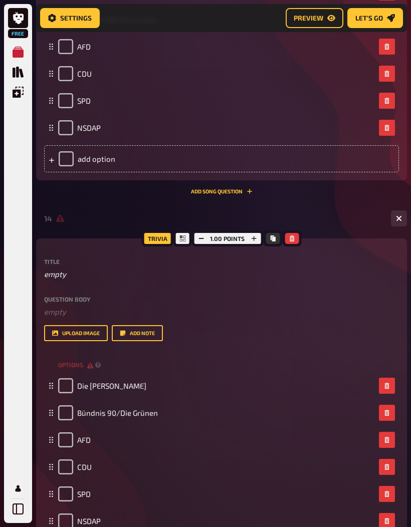
scroll to position [0, 0]
